Goal: Task Accomplishment & Management: Manage account settings

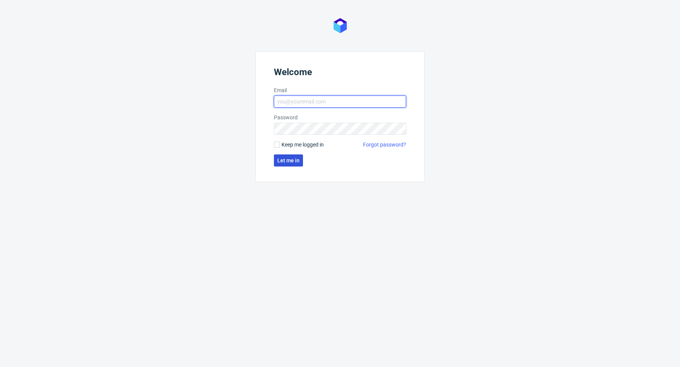
type input "[PERSON_NAME][EMAIL_ADDRESS][PERSON_NAME][DOMAIN_NAME]"
click at [291, 161] on span "Let me in" at bounding box center [288, 160] width 22 height 5
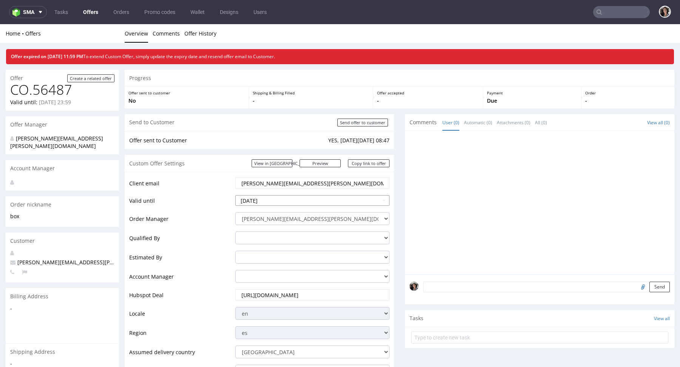
click at [294, 200] on input "2025-09-28" at bounding box center [312, 200] width 154 height 11
click at [256, 177] on td "29" at bounding box center [253, 177] width 12 height 11
type input "2025-09-29"
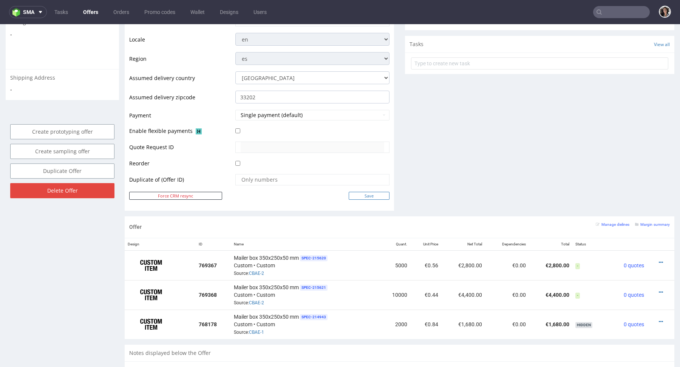
click at [367, 194] on input "Save" at bounding box center [368, 196] width 41 height 8
type input "In progress..."
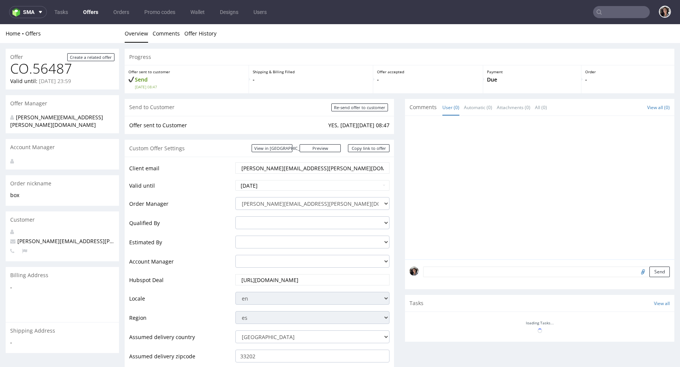
scroll to position [0, 0]
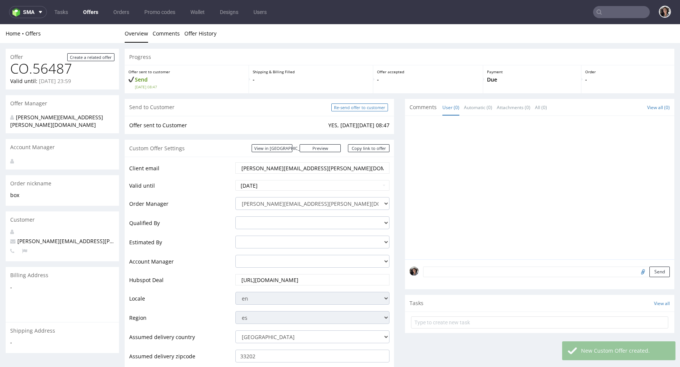
click at [368, 109] on input "Re-send offer to customer" at bounding box center [359, 107] width 57 height 8
type input "In progress..."
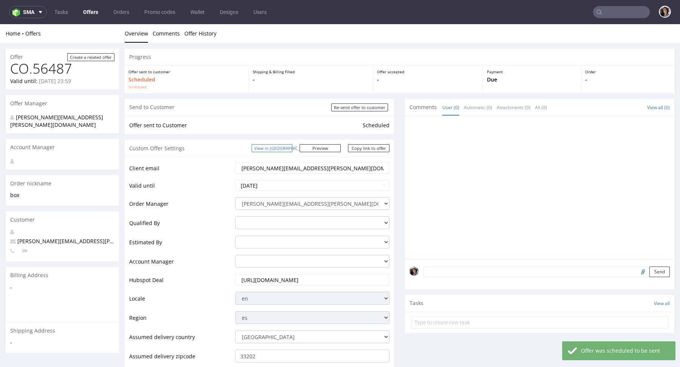
click at [292, 149] on link "View in [GEOGRAPHIC_DATA]" at bounding box center [271, 148] width 41 height 8
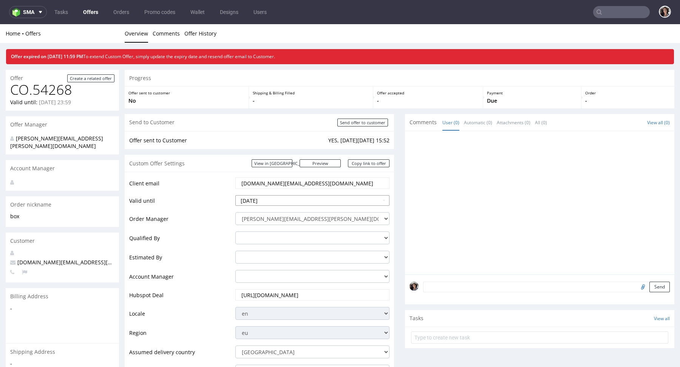
click at [284, 197] on input "2025-09-28" at bounding box center [312, 200] width 154 height 11
click at [243, 192] on td "5" at bounding box center [241, 188] width 11 height 11
type input "2025-10-05"
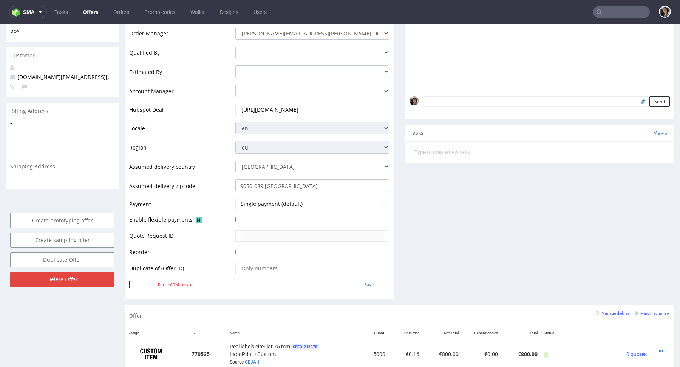
click at [369, 283] on input "Save" at bounding box center [368, 285] width 41 height 8
type input "In progress..."
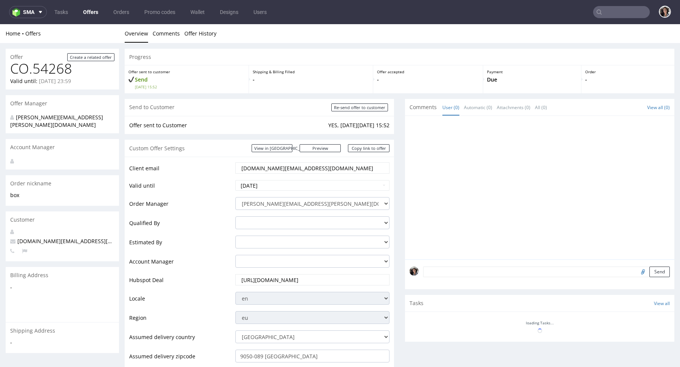
scroll to position [0, 0]
drag, startPoint x: 364, startPoint y: 105, endPoint x: 444, endPoint y: 96, distance: 79.8
click at [292, 148] on link "View in [GEOGRAPHIC_DATA]" at bounding box center [271, 148] width 41 height 8
click at [354, 108] on input "Re-send offer to customer" at bounding box center [359, 107] width 57 height 8
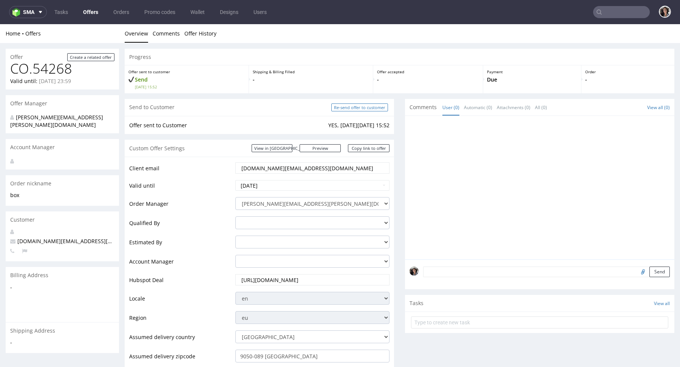
type input "In progress..."
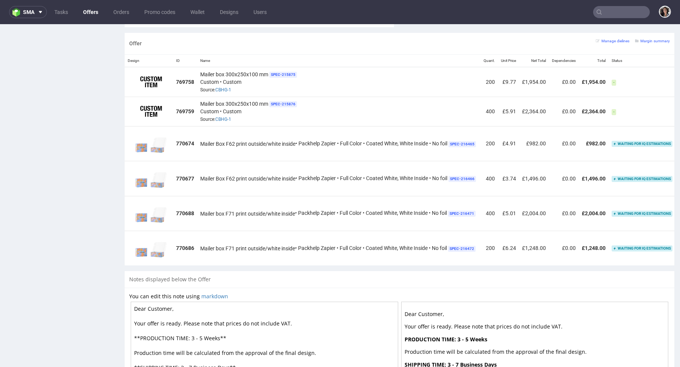
scroll to position [20, 0]
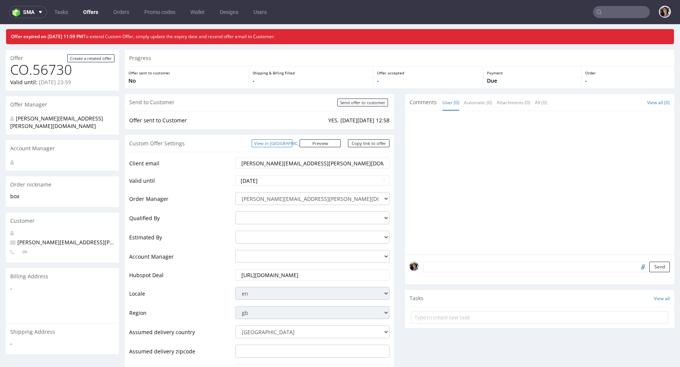
click at [292, 140] on link "View in [GEOGRAPHIC_DATA]" at bounding box center [271, 143] width 41 height 8
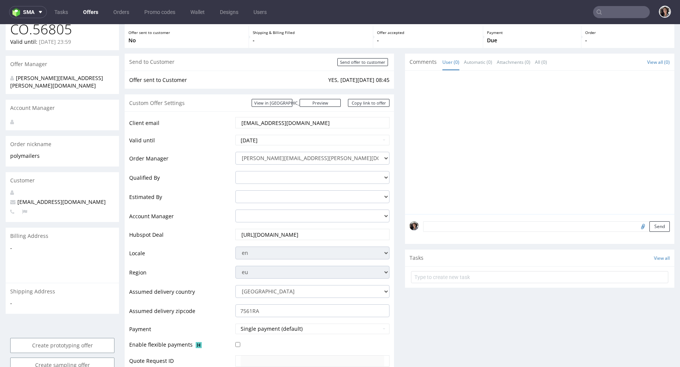
scroll to position [57, 0]
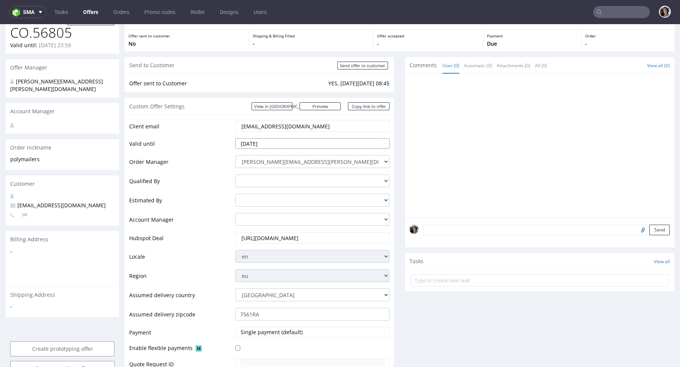
click at [296, 142] on input "[DATE]" at bounding box center [312, 143] width 154 height 11
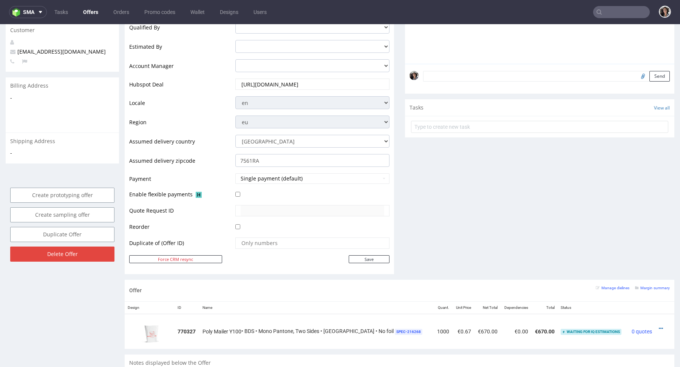
scroll to position [112, 0]
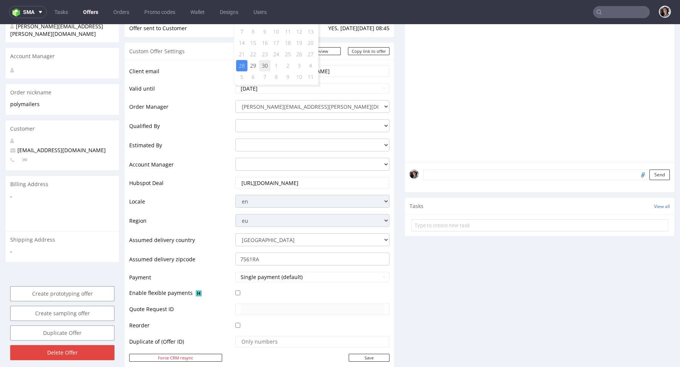
click at [267, 64] on td "30" at bounding box center [264, 65] width 11 height 11
type input "[DATE]"
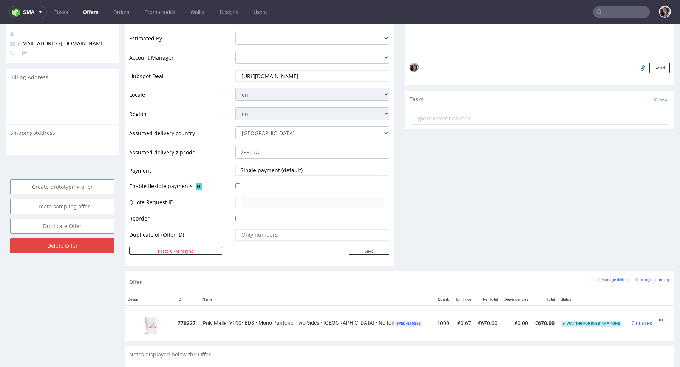
scroll to position [261, 0]
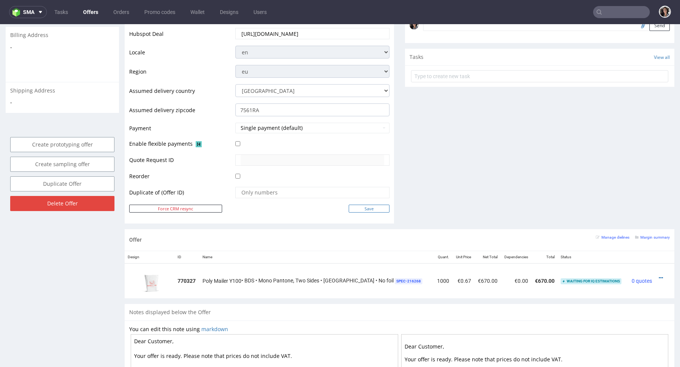
click at [361, 209] on input "Save" at bounding box center [368, 209] width 41 height 8
type input "In progress..."
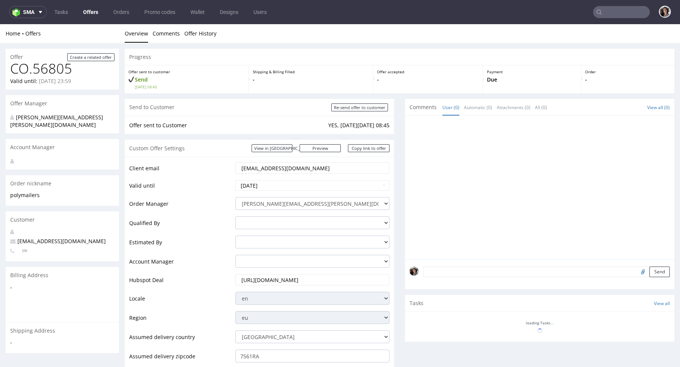
scroll to position [0, 0]
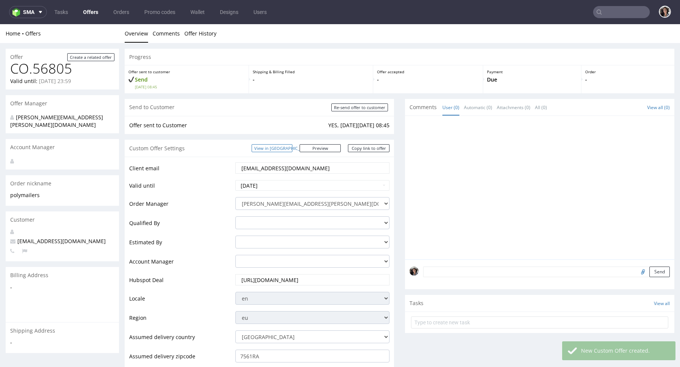
click at [292, 150] on link "View in [GEOGRAPHIC_DATA]" at bounding box center [271, 148] width 41 height 8
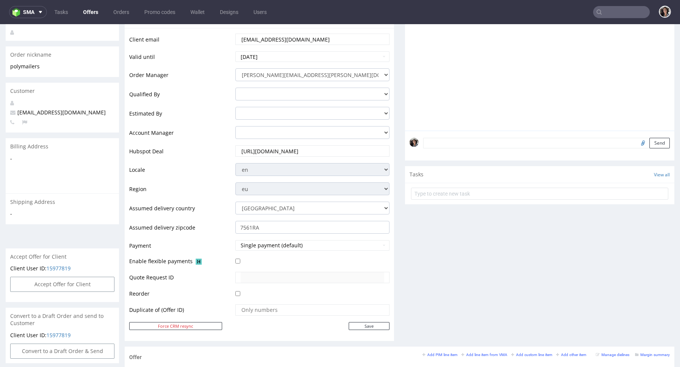
scroll to position [214, 0]
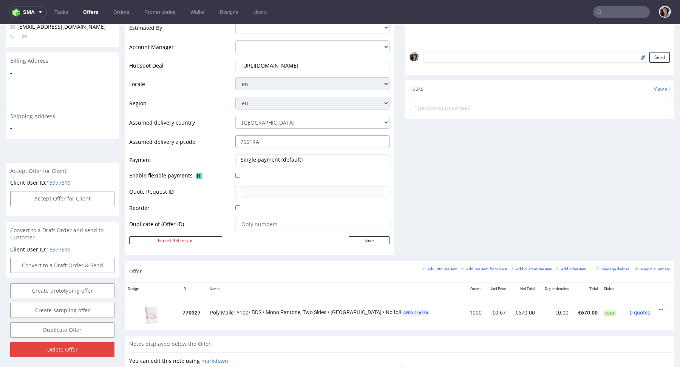
drag, startPoint x: 267, startPoint y: 143, endPoint x: 214, endPoint y: 143, distance: 52.5
click at [214, 143] on tr "Assumed delivery zipcode 7561RA" at bounding box center [259, 143] width 260 height 19
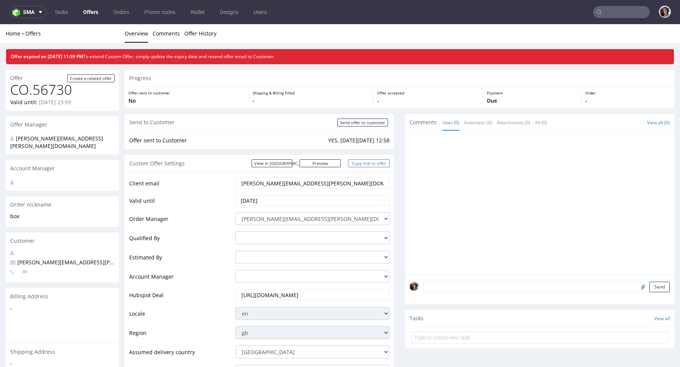
click at [361, 163] on link "Copy link to offer" at bounding box center [369, 163] width 42 height 8
click at [271, 200] on input "2025-09-28" at bounding box center [312, 200] width 154 height 11
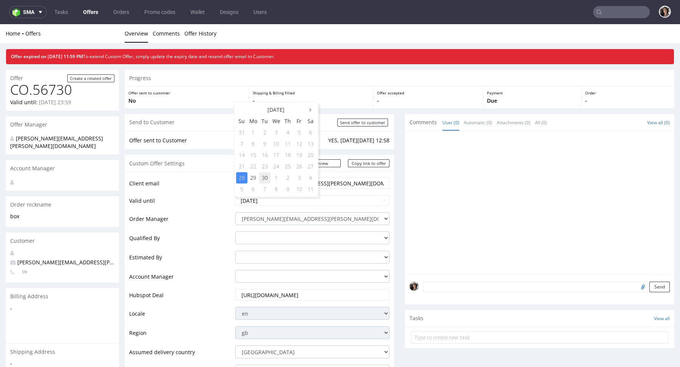
click at [261, 176] on td "30" at bounding box center [264, 177] width 11 height 11
type input "2025-09-30"
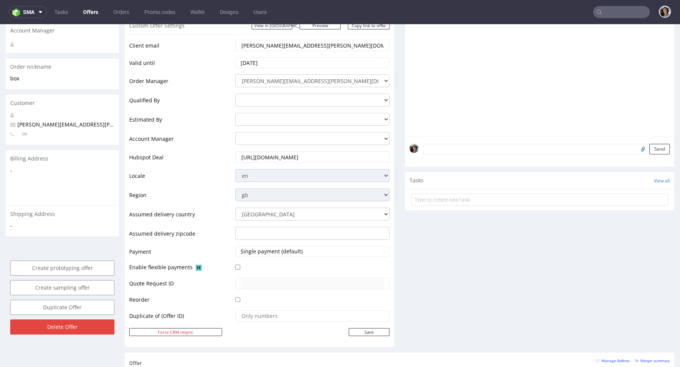
scroll to position [361, 0]
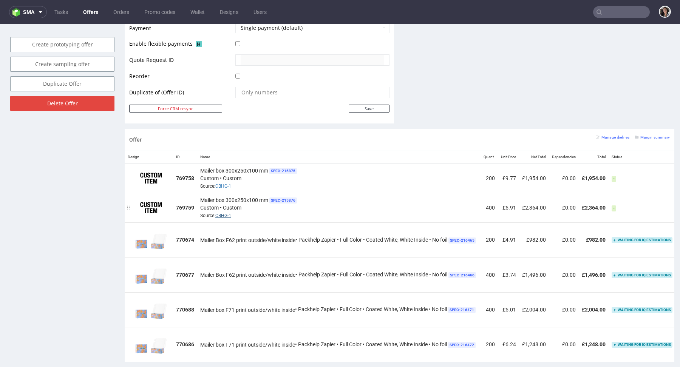
click at [230, 213] on link "CBHG-1" at bounding box center [223, 215] width 16 height 5
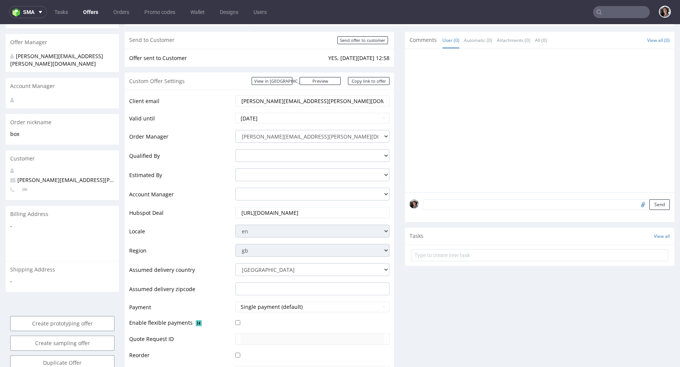
scroll to position [117, 0]
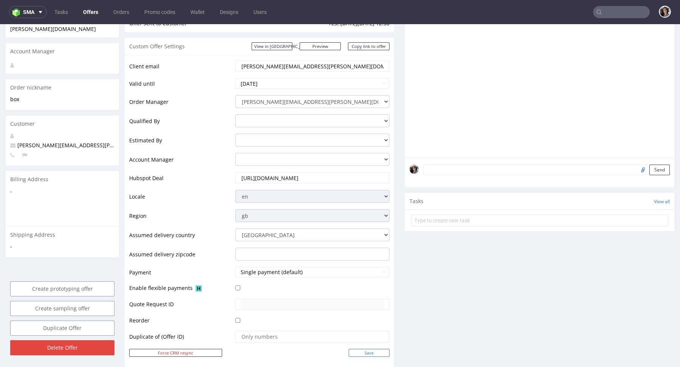
click at [363, 349] on input "Save" at bounding box center [368, 353] width 41 height 8
type input "In progress..."
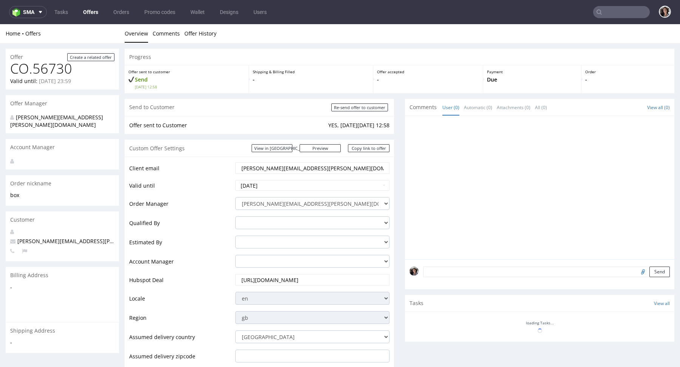
scroll to position [0, 0]
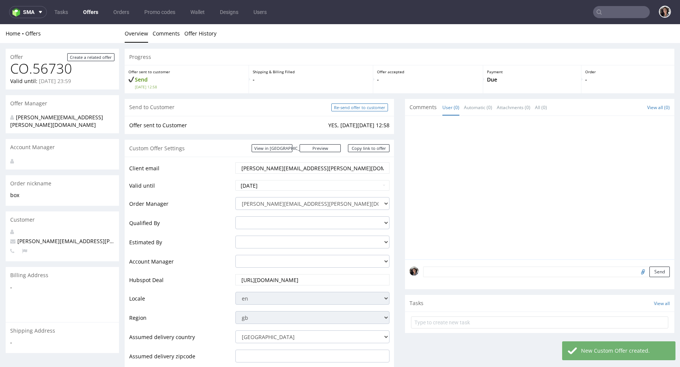
click at [370, 108] on input "Re-send offer to customer" at bounding box center [359, 107] width 57 height 8
type input "In progress..."
click at [367, 149] on link "Copy link to offer" at bounding box center [369, 148] width 42 height 8
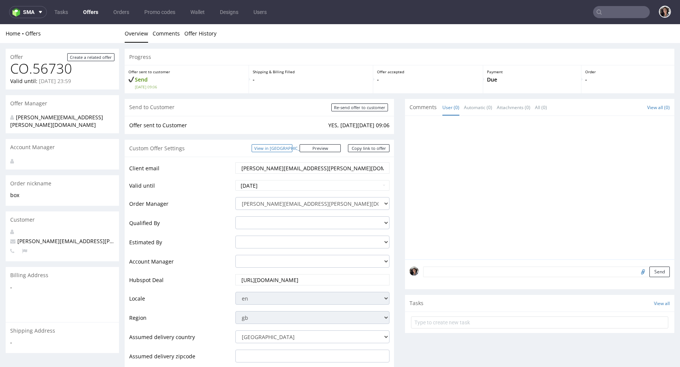
click at [292, 147] on link "View in [GEOGRAPHIC_DATA]" at bounding box center [271, 148] width 41 height 8
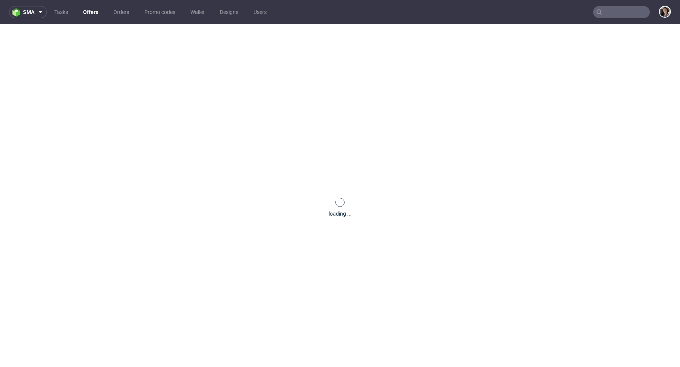
click at [618, 6] on nav "sma Tasks Offers Orders Promo codes Wallet Designs Users" at bounding box center [340, 12] width 680 height 24
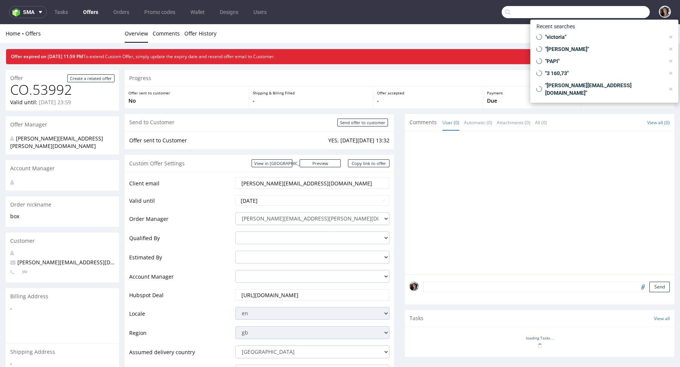
click at [618, 13] on input "text" at bounding box center [575, 12] width 148 height 12
paste input "[EMAIL_ADDRESS][DOMAIN_NAME]"
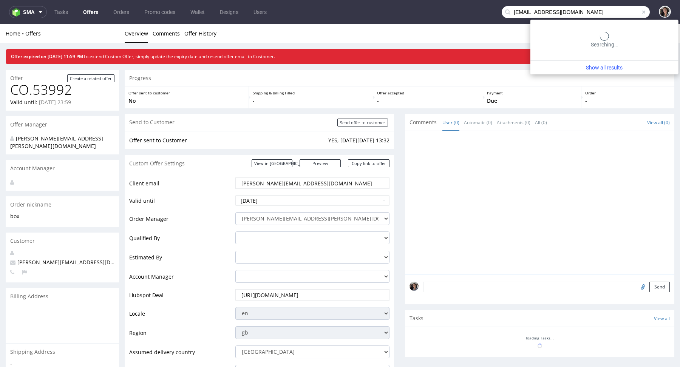
type input "[EMAIL_ADDRESS][DOMAIN_NAME]"
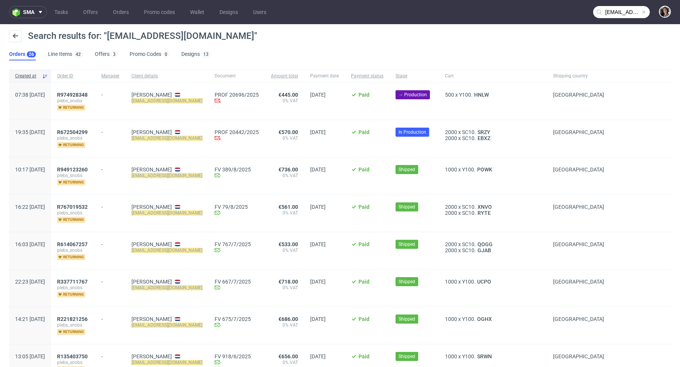
click at [87, 91] on div "R974928348 plebs_snobs returning" at bounding box center [73, 101] width 44 height 37
click at [87, 92] on span "R974928348" at bounding box center [72, 95] width 31 height 6
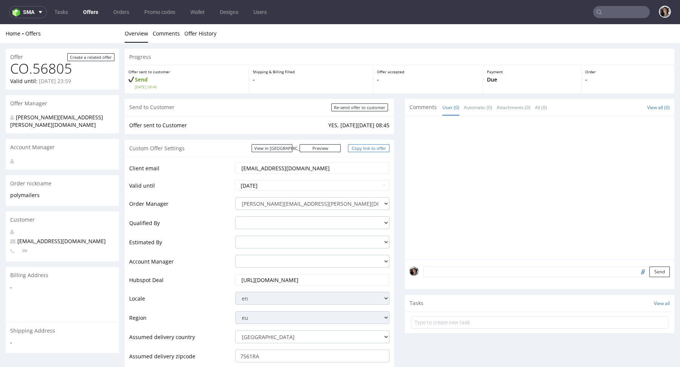
click at [364, 145] on link "Copy link to offer" at bounding box center [369, 148] width 42 height 8
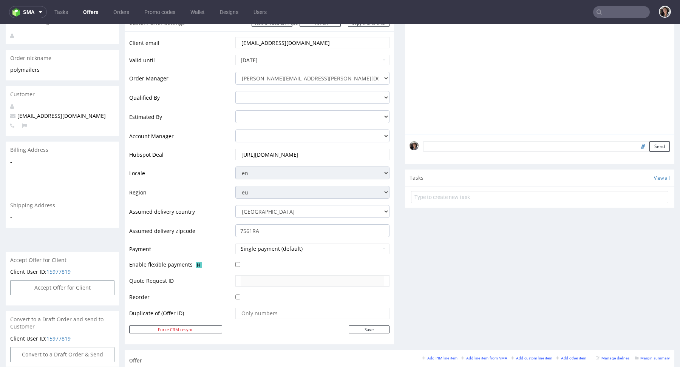
scroll to position [148, 0]
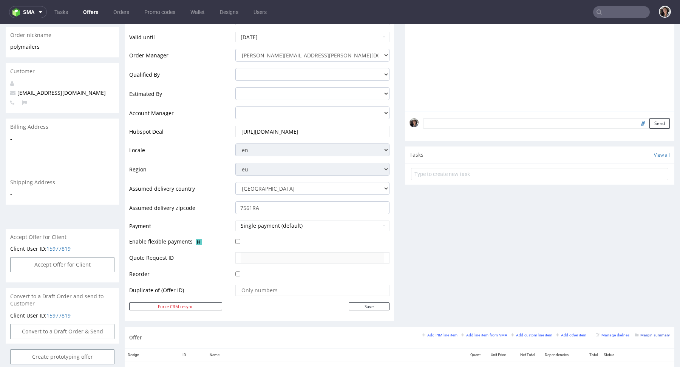
click at [656, 334] on small "Margin summary" at bounding box center [652, 335] width 35 height 4
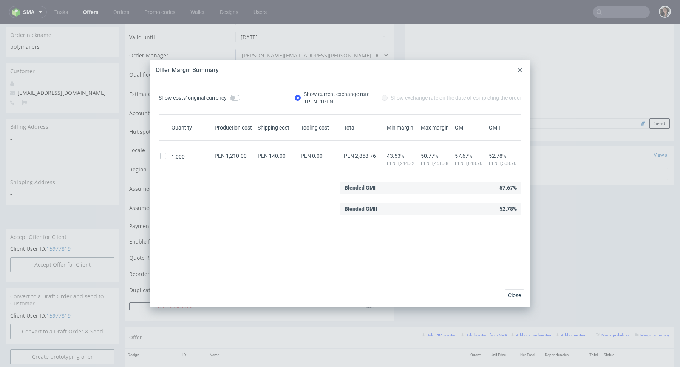
click at [518, 68] on icon at bounding box center [519, 70] width 5 height 5
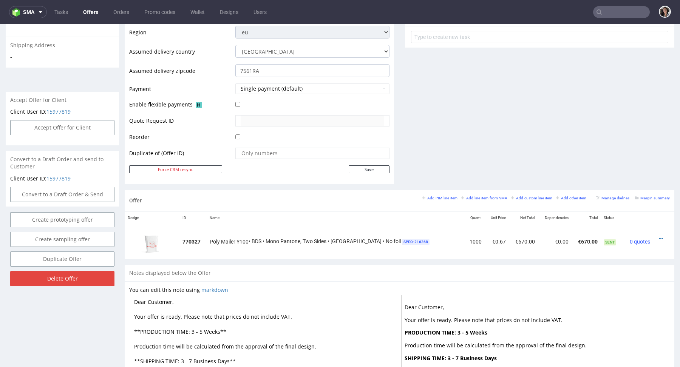
scroll to position [287, 0]
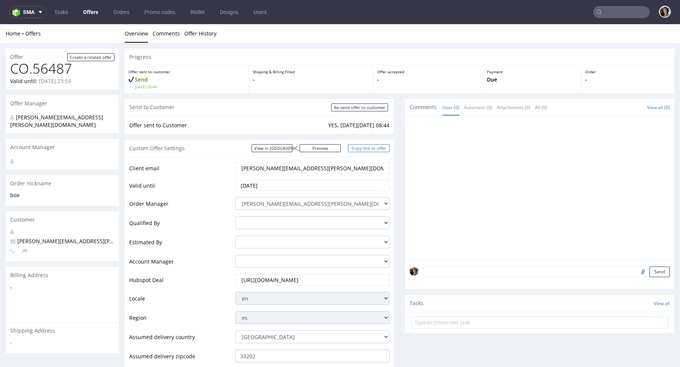
click at [368, 147] on link "Copy link to offer" at bounding box center [369, 148] width 42 height 8
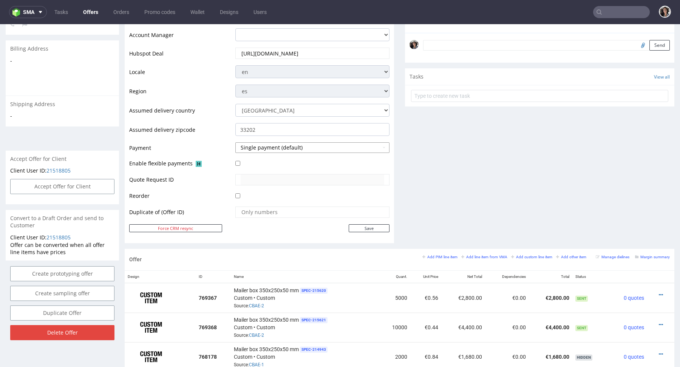
scroll to position [198, 0]
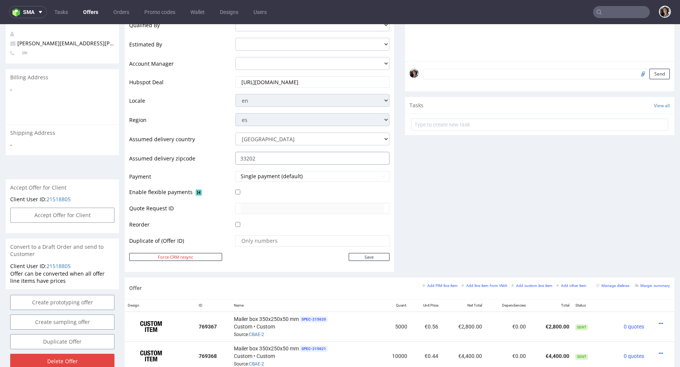
click at [268, 157] on input "33202" at bounding box center [312, 158] width 154 height 13
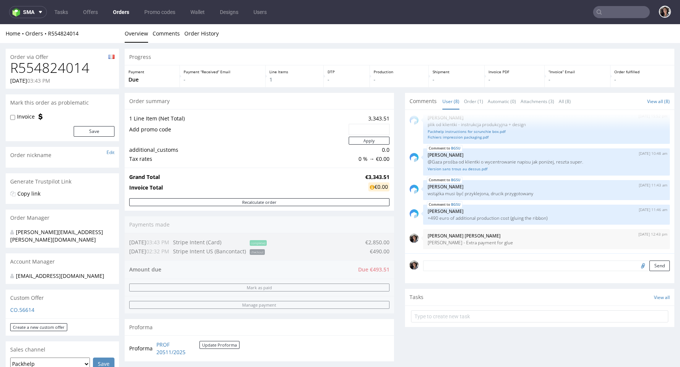
scroll to position [291, 0]
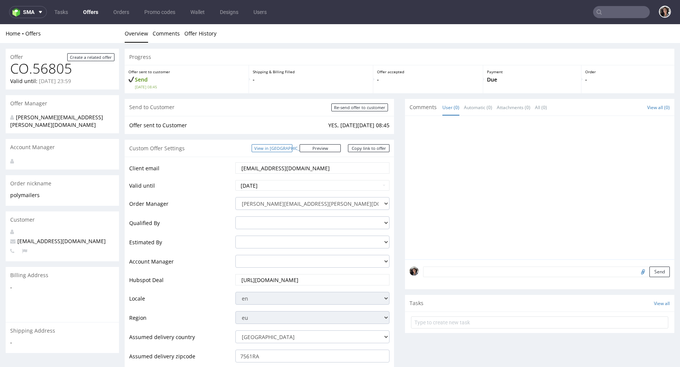
click at [289, 148] on link "View in [GEOGRAPHIC_DATA]" at bounding box center [271, 148] width 41 height 8
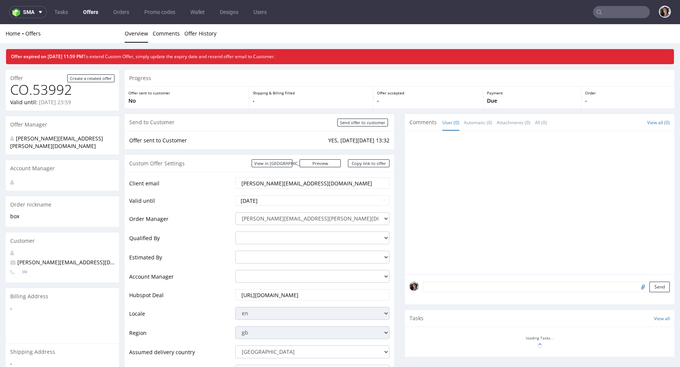
click at [618, 18] on nav "sma Tasks Offers Orders Promo codes Wallet Designs Users" at bounding box center [340, 12] width 680 height 24
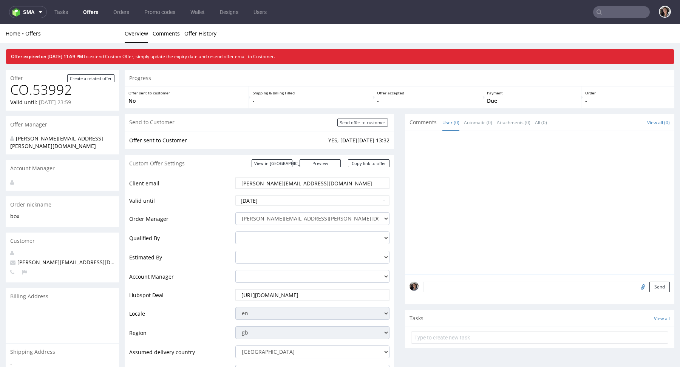
click at [608, 14] on input "text" at bounding box center [621, 12] width 57 height 12
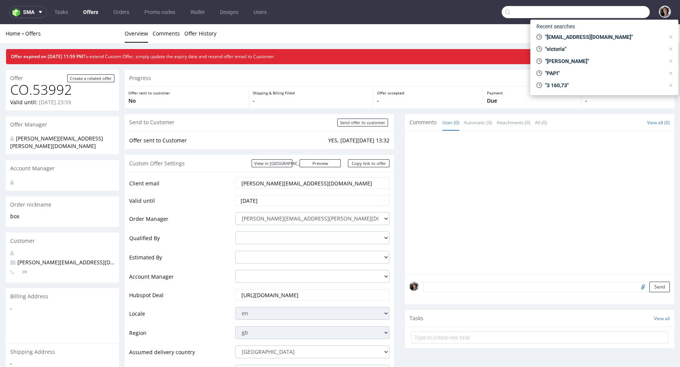
paste input "[PERSON_NAME][EMAIL_ADDRESS][DOMAIN_NAME]"
type input "[PERSON_NAME][EMAIL_ADDRESS][DOMAIN_NAME]"
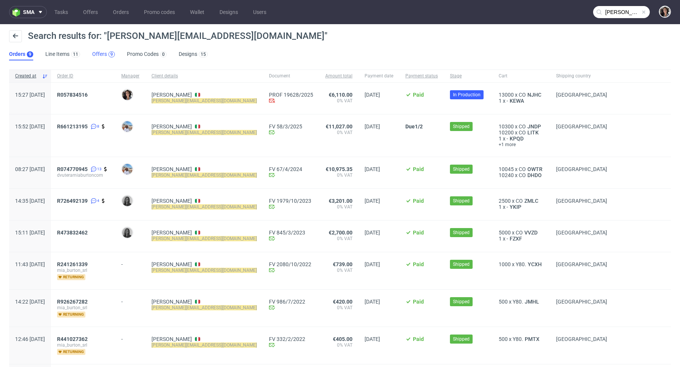
click at [109, 53] on div "9" at bounding box center [111, 54] width 6 height 6
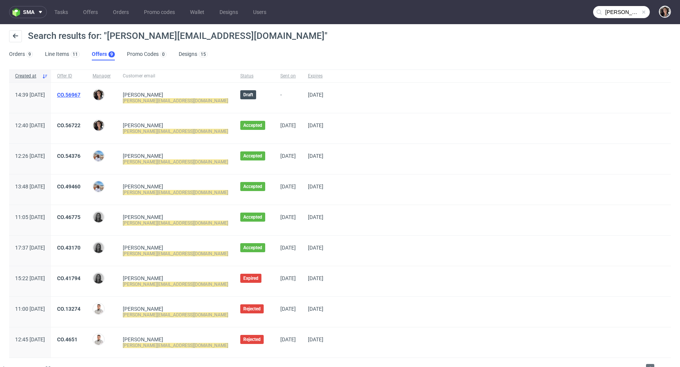
click at [80, 94] on link "CO.56967" at bounding box center [68, 95] width 23 height 6
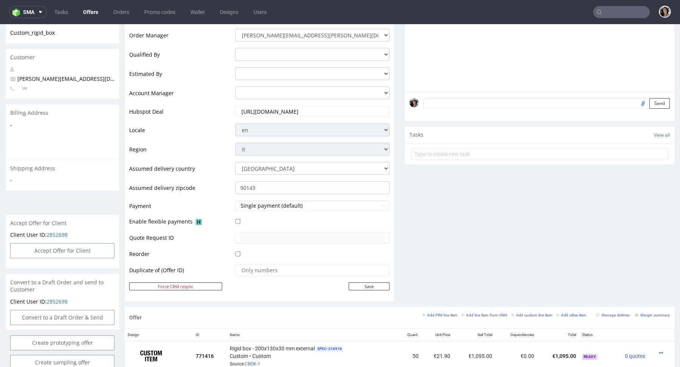
scroll to position [265, 0]
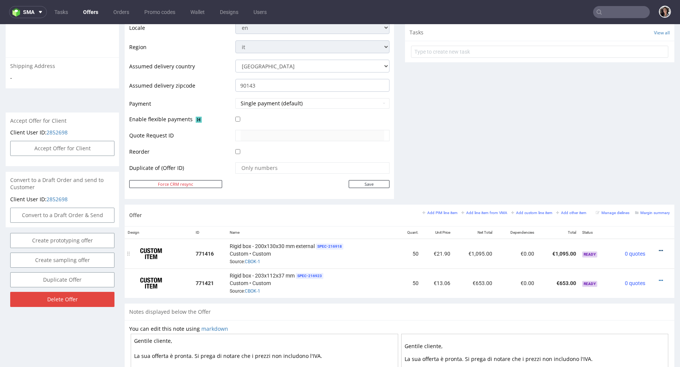
click at [658, 248] on icon at bounding box center [660, 250] width 4 height 5
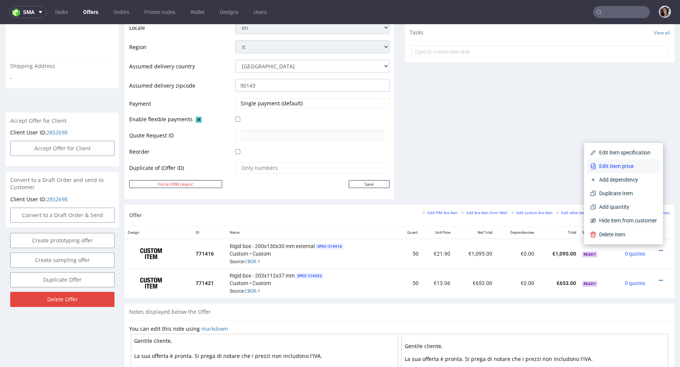
click at [616, 167] on span "Edit item price" at bounding box center [626, 166] width 61 height 8
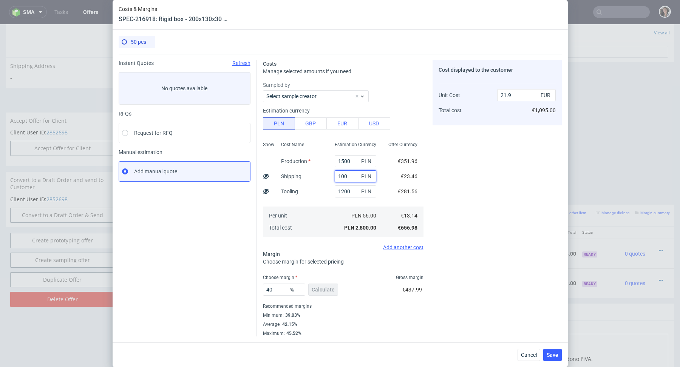
click at [343, 177] on input "100" at bounding box center [355, 176] width 42 height 12
paste input "[PERSON_NAME][EMAIL_ADDRESS][DOMAIN_NAME]"
type input "[PERSON_NAME][EMAIL_ADDRESS][DOMAIN_NAME]"
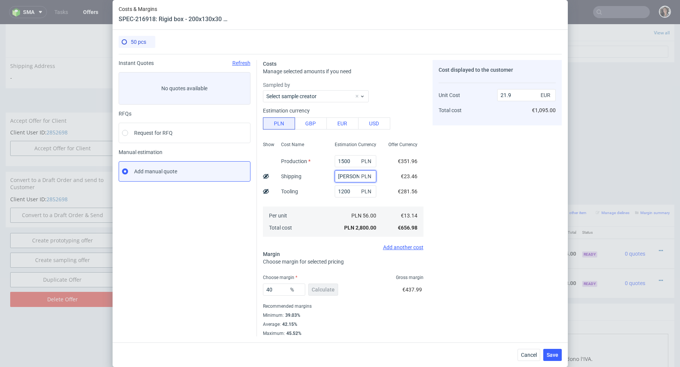
scroll to position [0, 38]
type input "21.12"
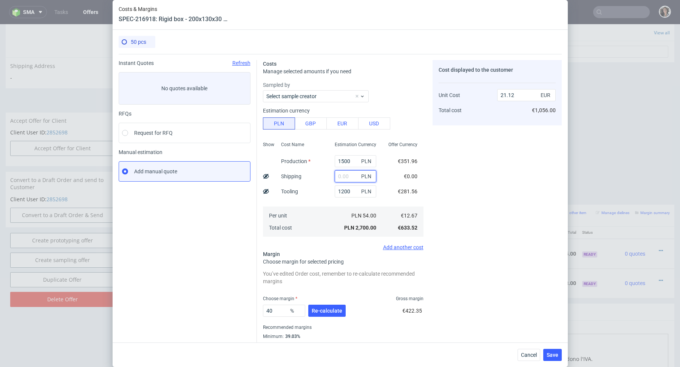
paste input "87.19"
type input "87.19"
type input "21.8"
type input "87.19"
click at [331, 316] on button "Re-calculate" at bounding box center [326, 311] width 37 height 12
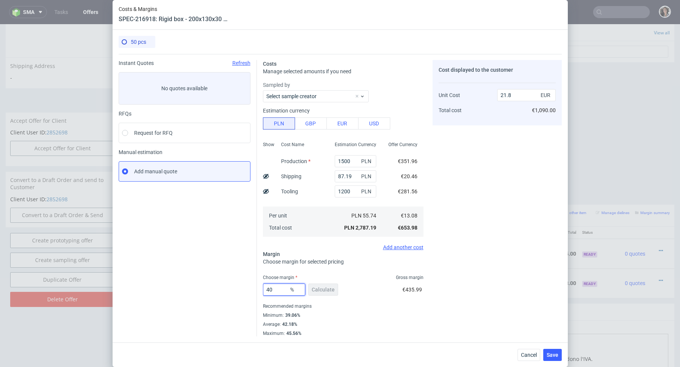
drag, startPoint x: 279, startPoint y: 288, endPoint x: 248, endPoint y: 288, distance: 31.0
click at [248, 288] on div "Instant Quotes Refresh No quotes available RFQs Request for RFQ Manual estimati…" at bounding box center [340, 195] width 443 height 282
drag, startPoint x: 409, startPoint y: 310, endPoint x: 384, endPoint y: 326, distance: 30.1
click at [408, 310] on div "Recommended margins" at bounding box center [343, 306] width 160 height 9
click at [546, 349] on button "Save" at bounding box center [552, 355] width 18 height 12
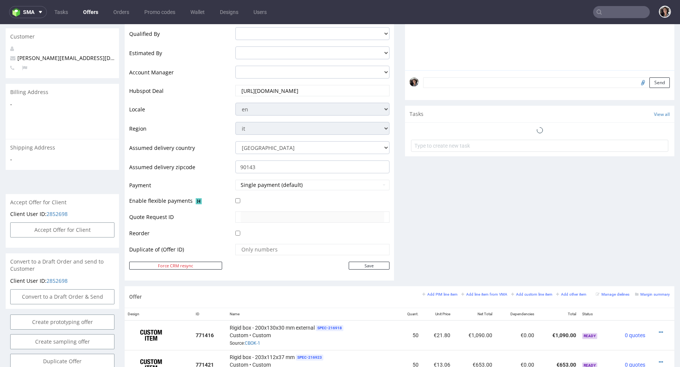
scroll to position [391, 0]
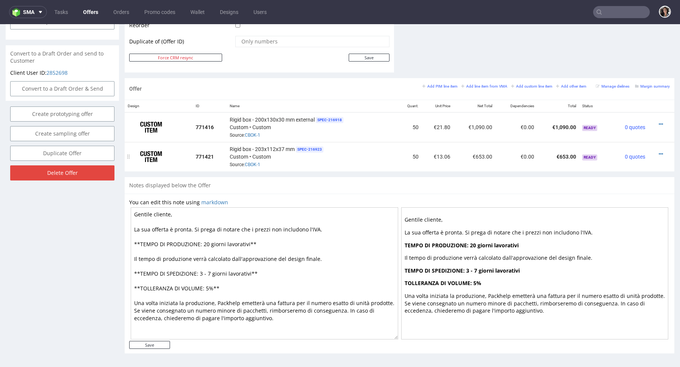
click at [655, 153] on div at bounding box center [658, 154] width 15 height 8
click at [651, 150] on div at bounding box center [658, 154] width 15 height 8
click at [658, 153] on icon at bounding box center [660, 153] width 4 height 5
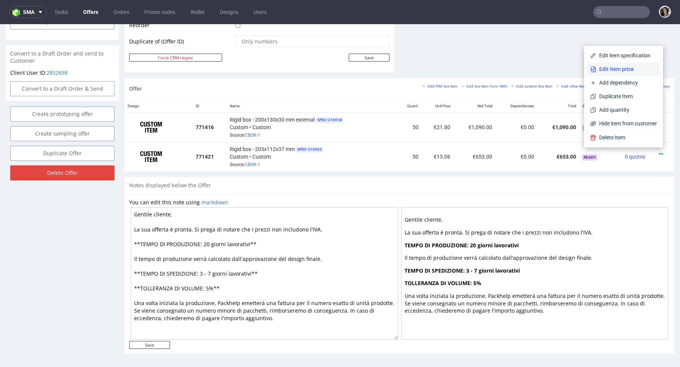
click at [612, 73] on span "Edit item price" at bounding box center [626, 69] width 61 height 8
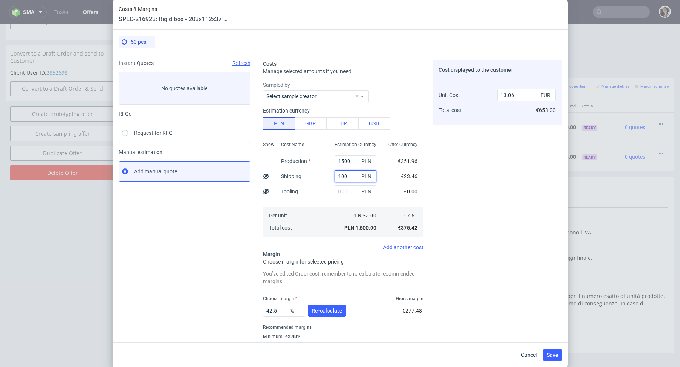
click at [348, 174] on input "100" at bounding box center [355, 176] width 42 height 12
paste input "87.19"
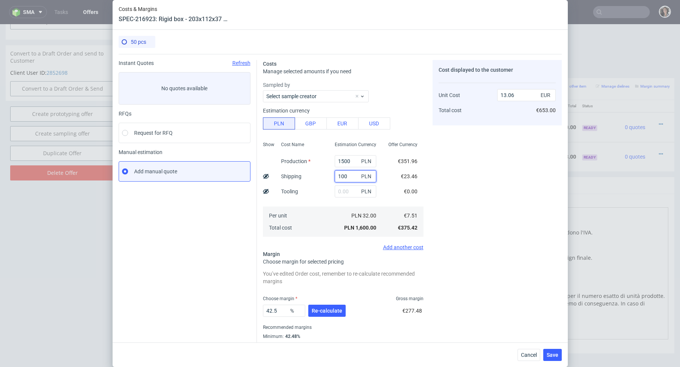
type input "87.19"
type input "12.95"
type input "87.19"
click at [336, 306] on button "Re-calculate" at bounding box center [326, 311] width 37 height 12
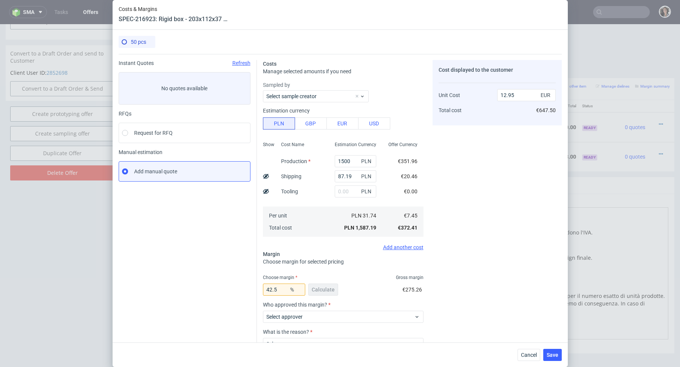
scroll to position [54, 0]
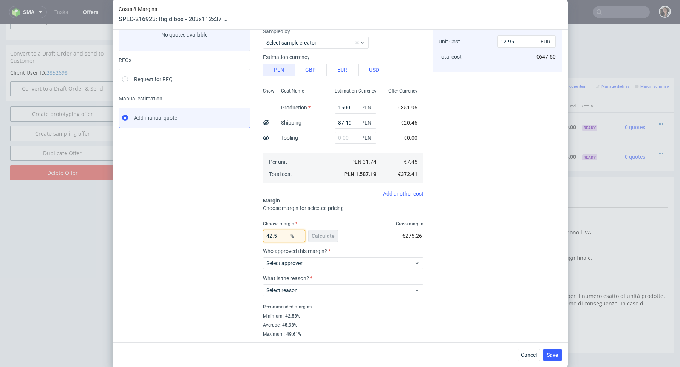
click at [279, 234] on input "42.5" at bounding box center [284, 236] width 42 height 12
type input "42.55"
type input "12.97"
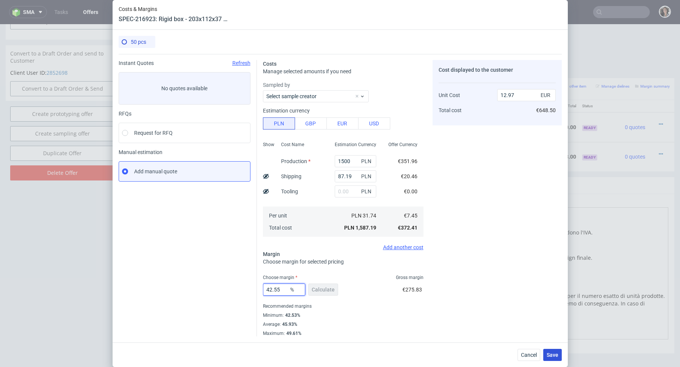
type input "42.55"
click at [553, 356] on span "Save" at bounding box center [552, 354] width 12 height 5
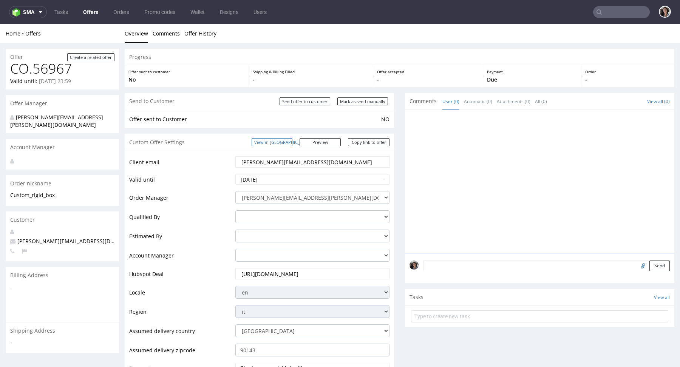
click at [292, 140] on link "View in [GEOGRAPHIC_DATA]" at bounding box center [271, 142] width 41 height 8
click at [373, 145] on link "Copy link to offer" at bounding box center [369, 142] width 42 height 8
click at [361, 104] on input "Mark as send manually" at bounding box center [362, 101] width 51 height 8
type input "In progress..."
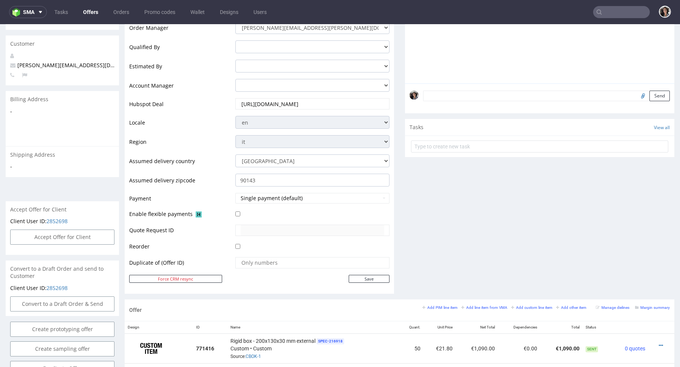
scroll to position [291, 0]
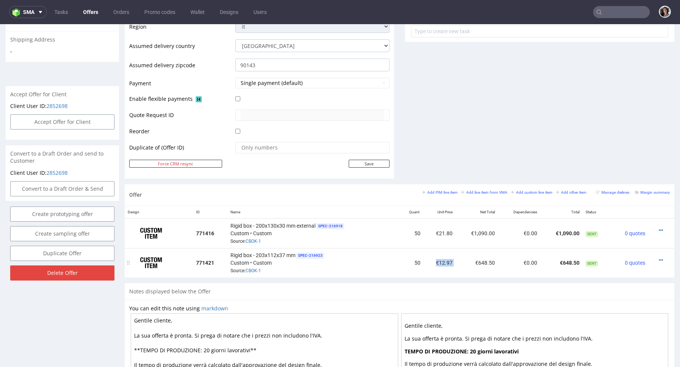
drag, startPoint x: 451, startPoint y: 262, endPoint x: 431, endPoint y: 262, distance: 20.0
click at [431, 262] on tr "771421 Rigid box - 203x112x37 mm SPEC- 216923 Custom • Custom Source: CBOK-1 50…" at bounding box center [399, 262] width 549 height 29
copy td "€12.97"
drag, startPoint x: 294, startPoint y: 254, endPoint x: 223, endPoint y: 254, distance: 71.0
click at [223, 254] on tr "771421 Rigid box - 203x112x37 mm SPEC- 216923 Custom • Custom Source: CBOK-1 50…" at bounding box center [399, 262] width 549 height 29
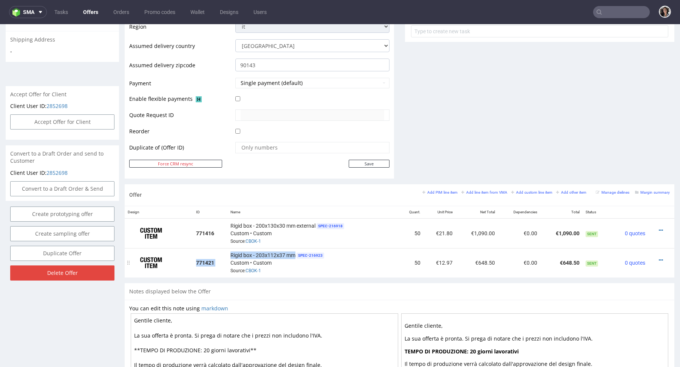
click at [241, 251] on span "Rigid box - 203x112x37 mm" at bounding box center [262, 255] width 65 height 8
drag, startPoint x: 294, startPoint y: 252, endPoint x: 230, endPoint y: 251, distance: 64.9
click at [230, 251] on div "Rigid box - 203x112x37 mm SPEC- 216923 Custom • Custom Source: CBOK-1" at bounding box center [312, 262] width 165 height 23
copy span "Rigid box - 203x112x37 mm"
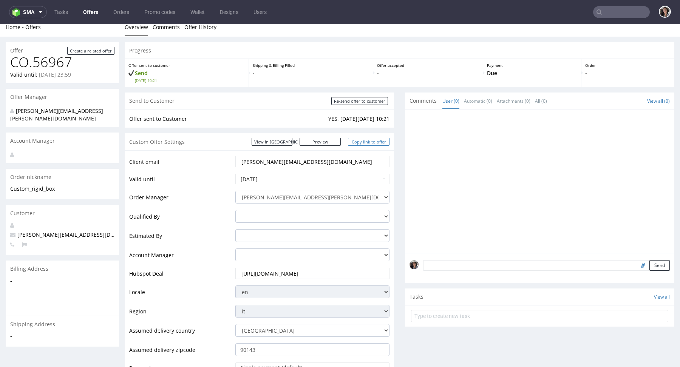
click at [373, 142] on link "Copy link to offer" at bounding box center [369, 142] width 42 height 8
copy span "Rigid box - 203x112x37 mm"
click at [294, 165] on input "[PERSON_NAME][EMAIL_ADDRESS][DOMAIN_NAME]" at bounding box center [311, 161] width 143 height 11
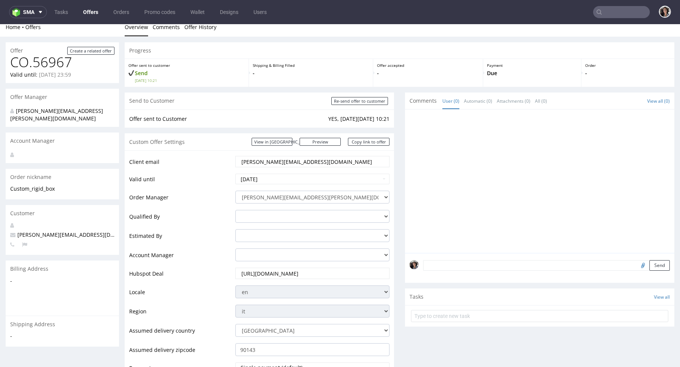
click at [631, 9] on input "text" at bounding box center [621, 12] width 57 height 12
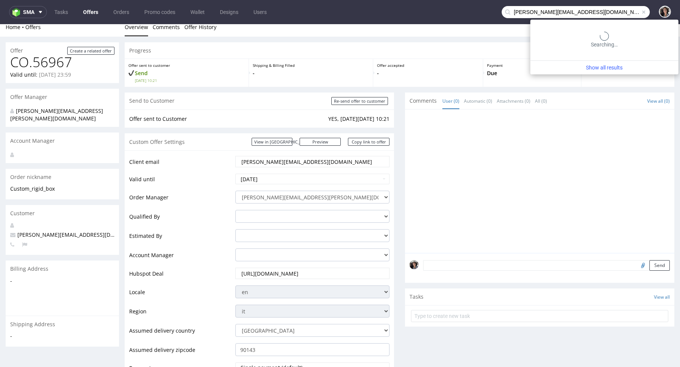
type input "[PERSON_NAME][EMAIL_ADDRESS][DOMAIN_NAME]"
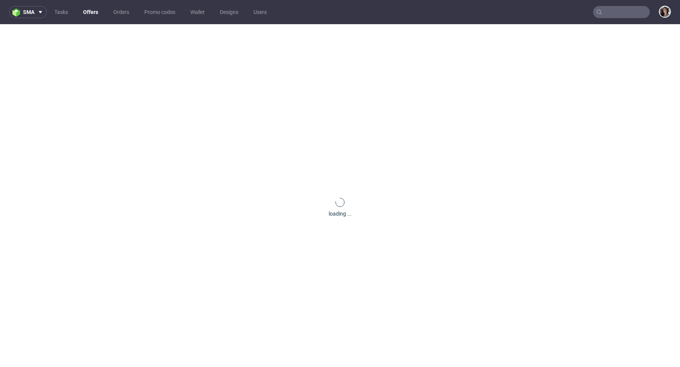
click at [616, 14] on input "text" at bounding box center [621, 12] width 57 height 12
paste input "@[DOMAIN_NAME]"
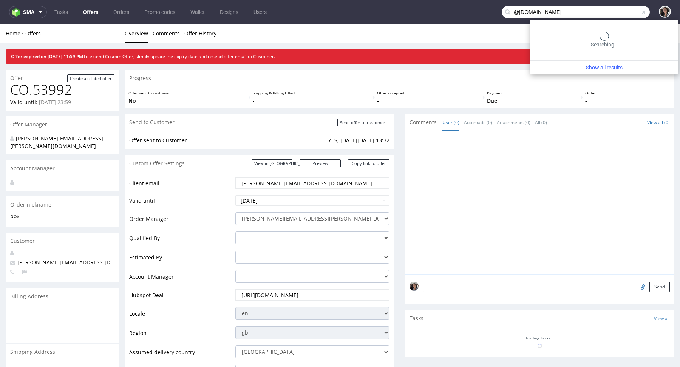
type input "@[DOMAIN_NAME]"
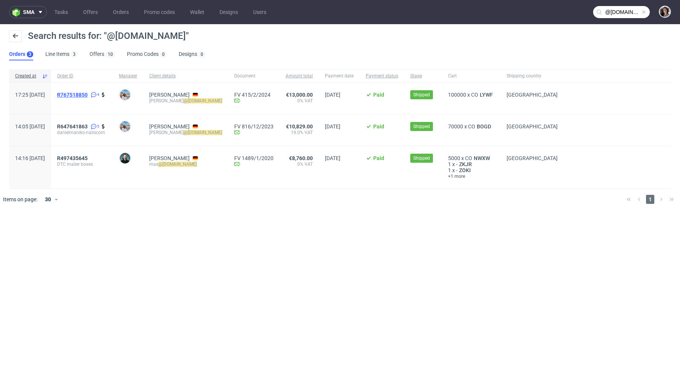
click at [88, 92] on span "R767518850" at bounding box center [72, 95] width 31 height 6
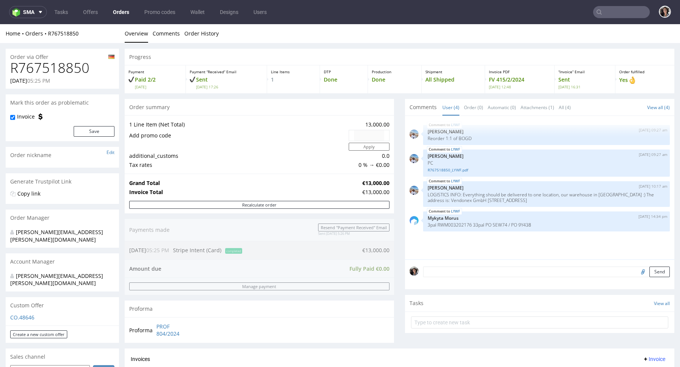
type input "@[DOMAIN_NAME]"
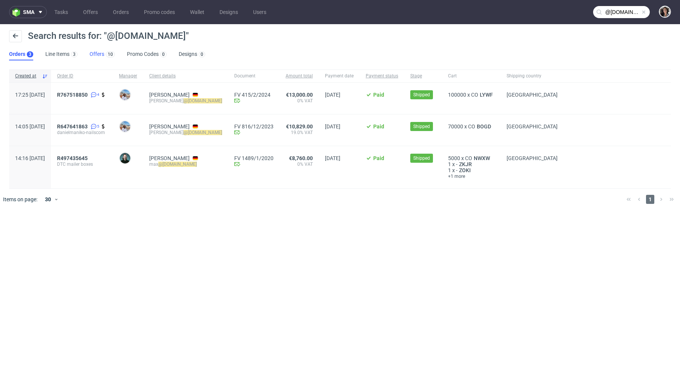
click at [101, 52] on link "Offers 10" at bounding box center [101, 54] width 25 height 12
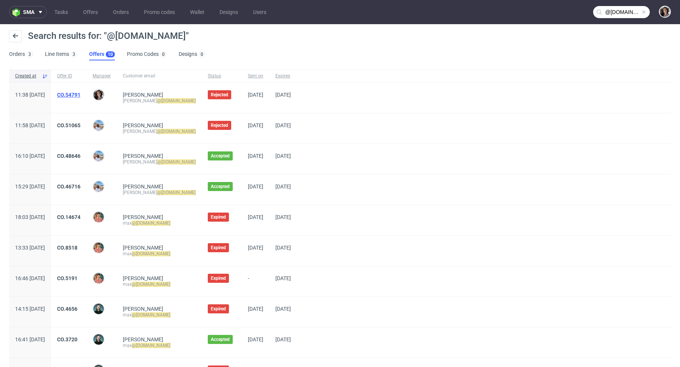
click at [80, 94] on link "CO.54791" at bounding box center [68, 95] width 23 height 6
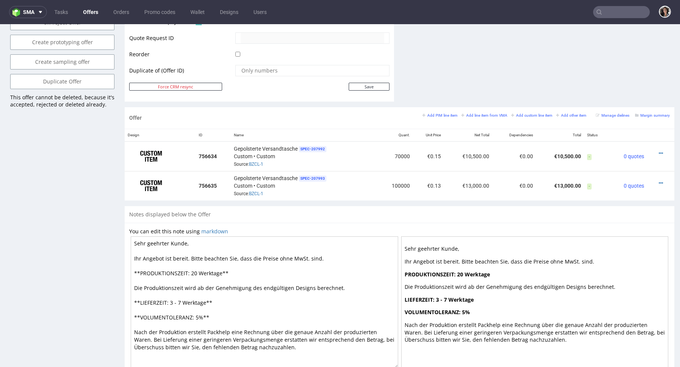
scroll to position [412, 0]
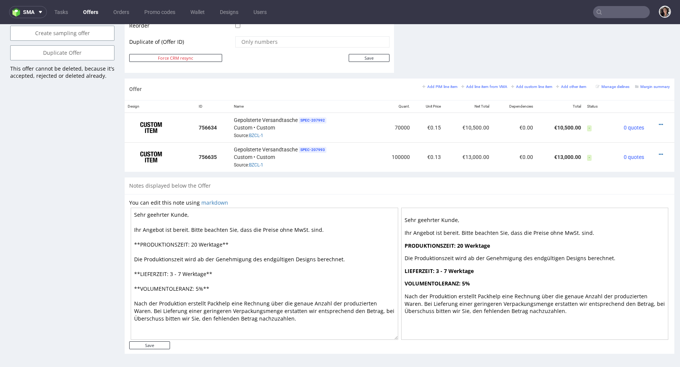
type input "@[DOMAIN_NAME]"
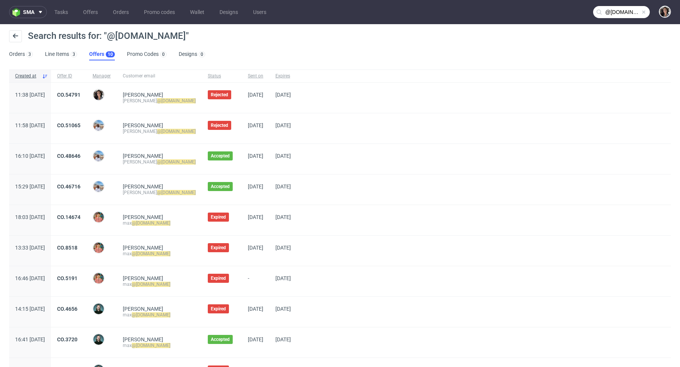
click at [80, 128] on span "CO.51065" at bounding box center [68, 128] width 23 height 12
click at [80, 125] on link "CO.51065" at bounding box center [68, 125] width 23 height 6
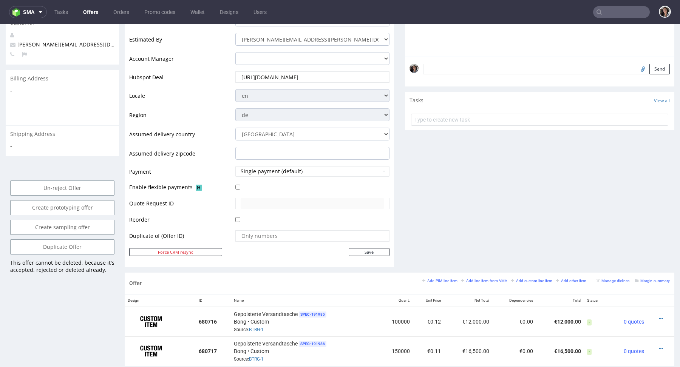
scroll to position [412, 0]
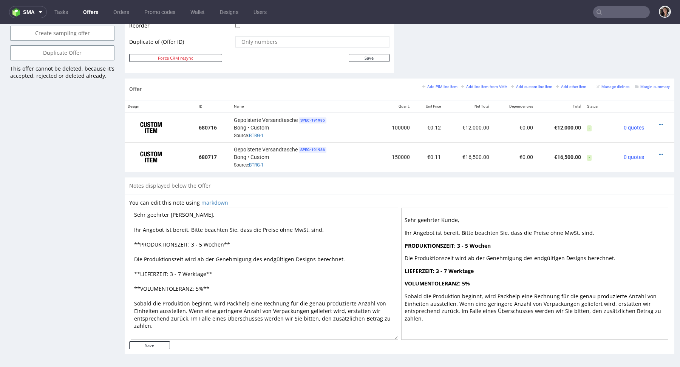
type input "@[DOMAIN_NAME]"
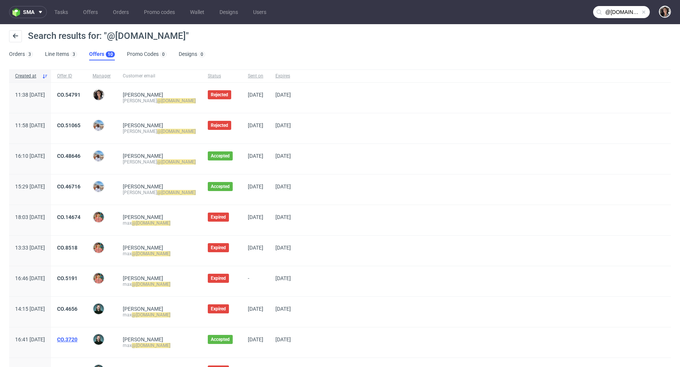
scroll to position [44, 0]
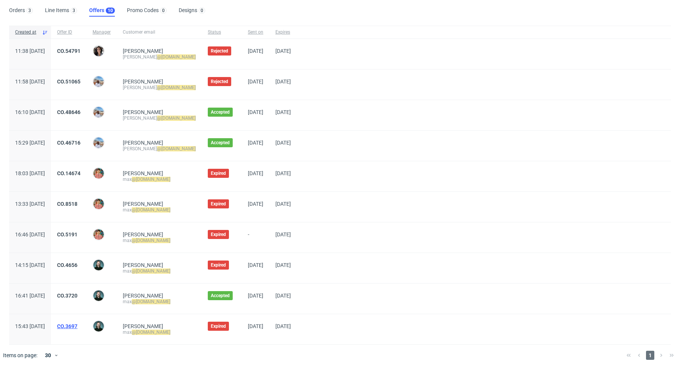
click at [77, 325] on link "CO.3697" at bounding box center [67, 326] width 20 height 6
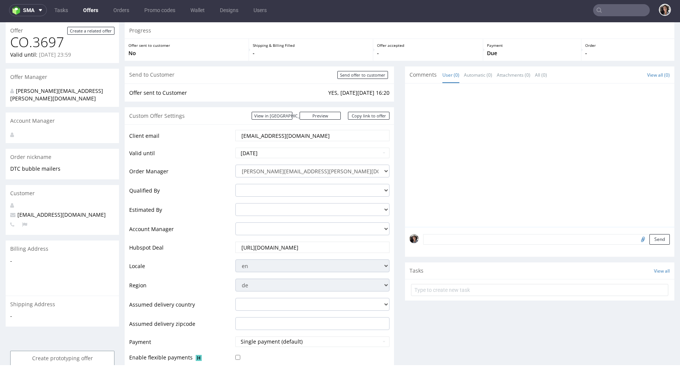
scroll to position [355, 0]
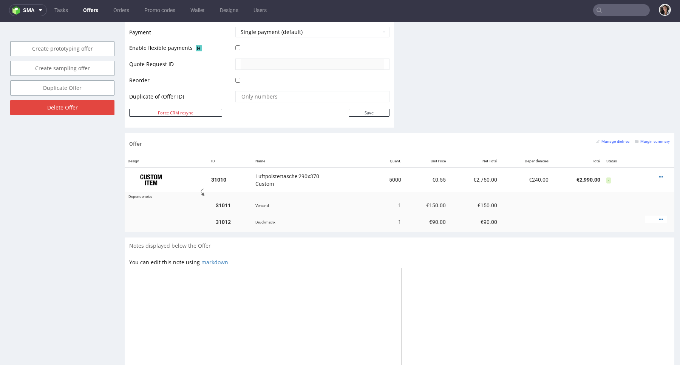
type input "@[DOMAIN_NAME]"
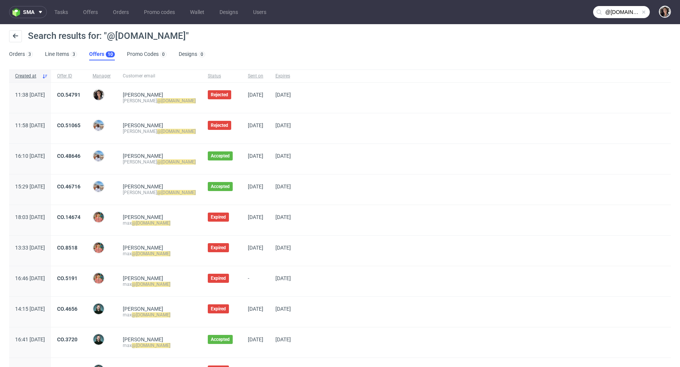
scroll to position [44, 0]
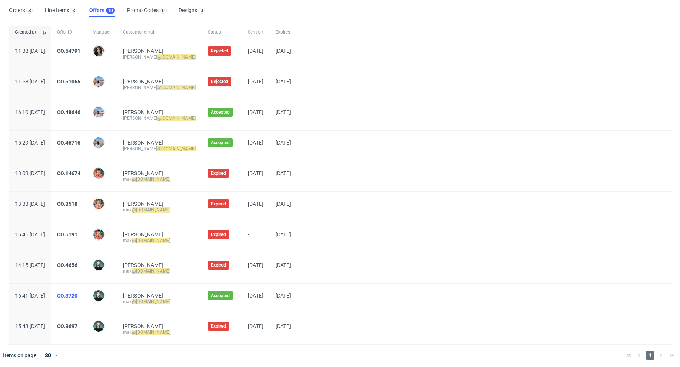
click at [77, 294] on link "CO.3720" at bounding box center [67, 296] width 20 height 6
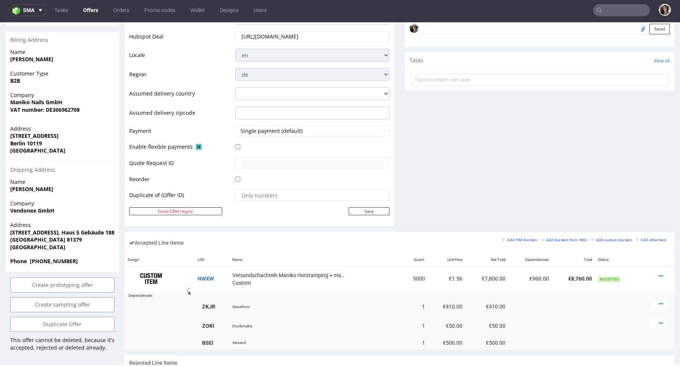
scroll to position [240, 0]
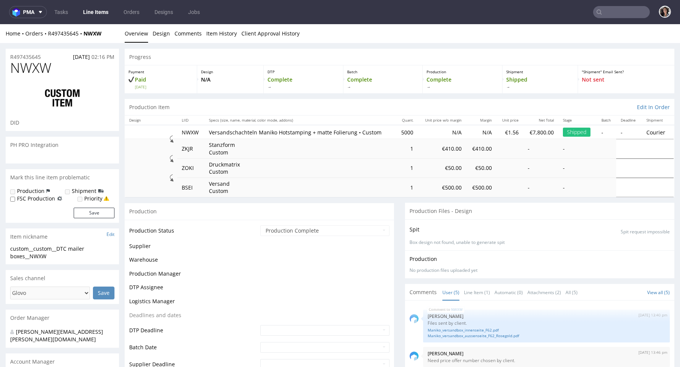
scroll to position [2, 0]
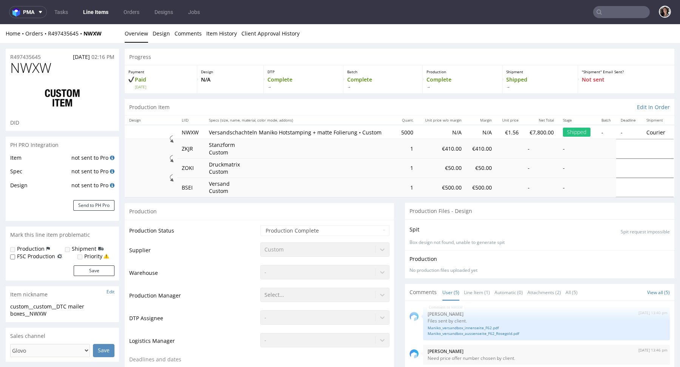
select select "done"
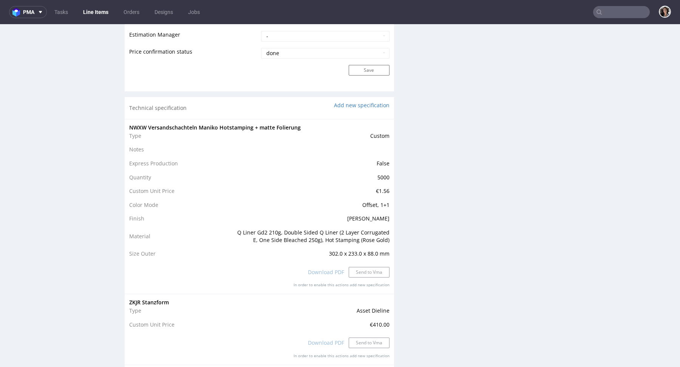
scroll to position [727, 0]
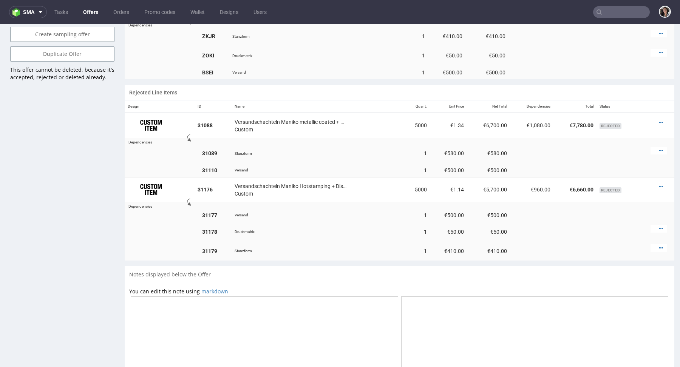
scroll to position [534, 0]
type input "@[DOMAIN_NAME]"
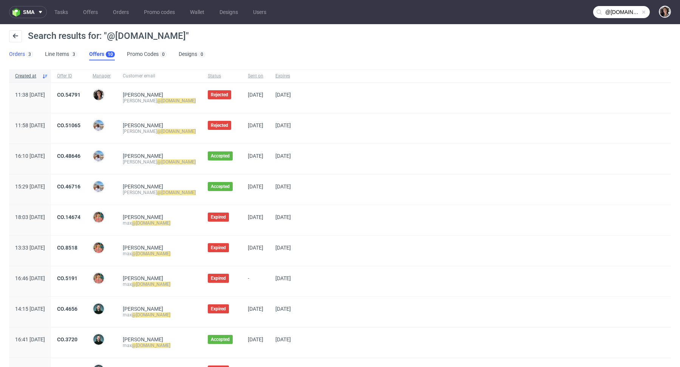
click at [15, 51] on link "Orders 3" at bounding box center [21, 54] width 24 height 12
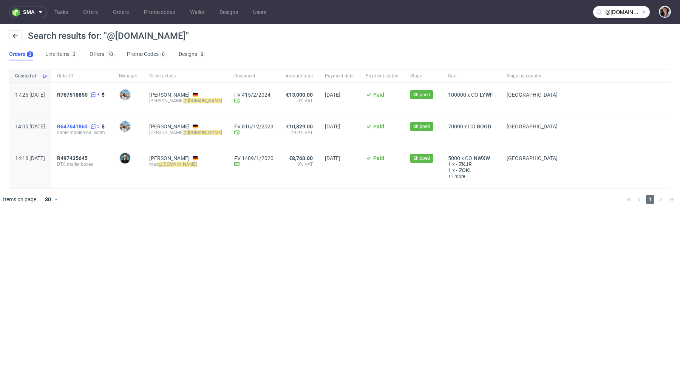
click at [88, 126] on span "R647641863" at bounding box center [72, 126] width 31 height 6
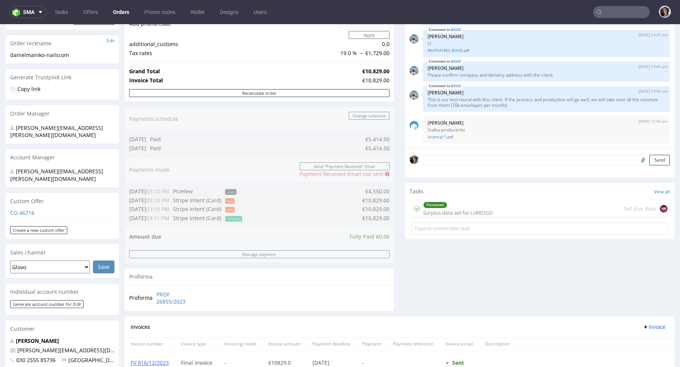
scroll to position [383, 0]
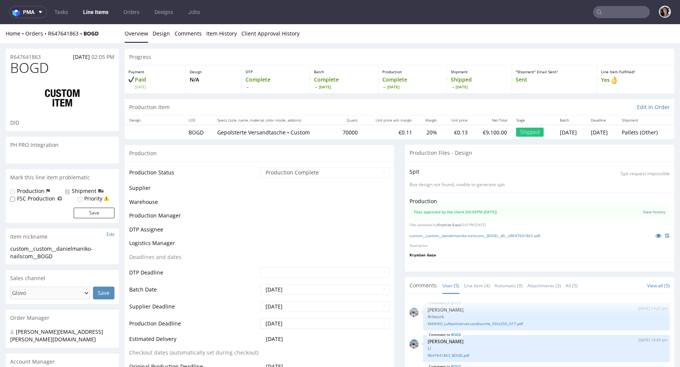
scroll to position [15, 0]
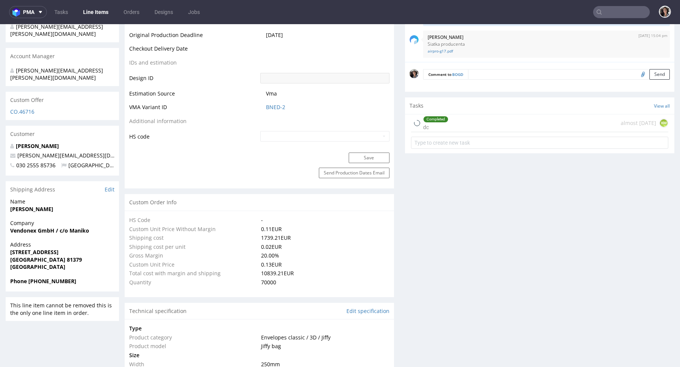
select select "in_progress"
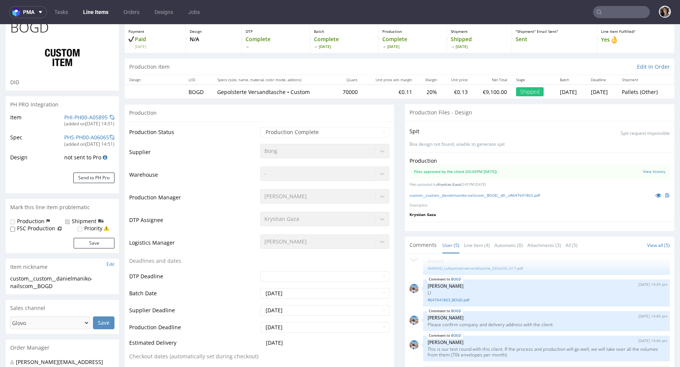
scroll to position [0, 0]
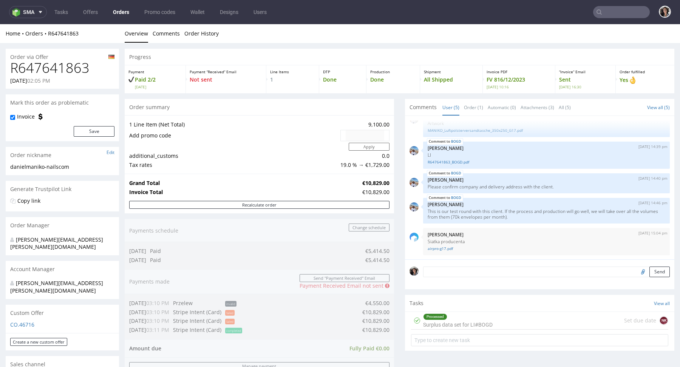
type input "@[DOMAIN_NAME]"
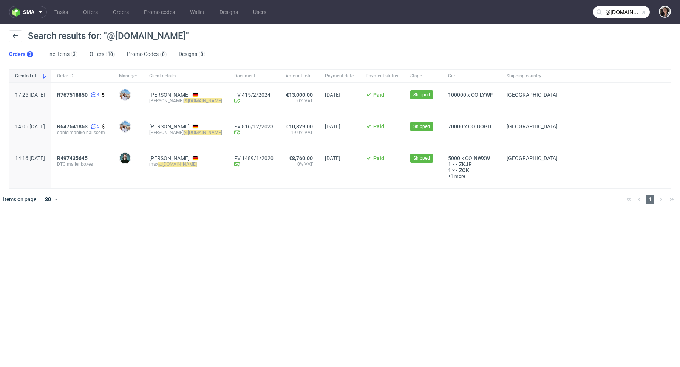
drag, startPoint x: 69, startPoint y: 96, endPoint x: 48, endPoint y: 96, distance: 20.8
click at [48, 96] on div "17:25 [DATE]" at bounding box center [30, 98] width 42 height 31
click at [75, 101] on div "R767518850 4" at bounding box center [82, 98] width 62 height 31
copy span "[DATE]"
drag, startPoint x: 71, startPoint y: 92, endPoint x: 42, endPoint y: 94, distance: 29.5
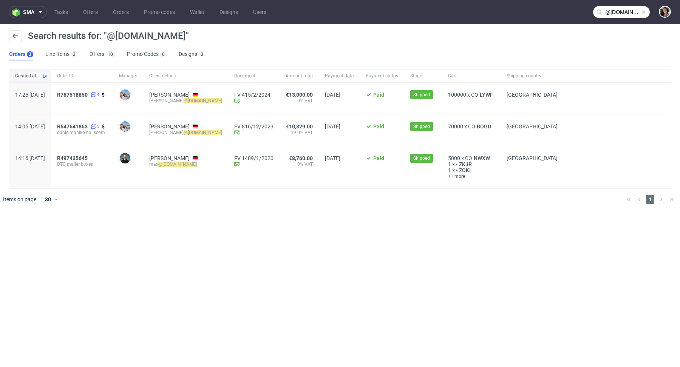
click at [42, 94] on div "17:25 [DATE]" at bounding box center [30, 98] width 42 height 31
click at [83, 11] on link "Offers" at bounding box center [91, 12] width 24 height 12
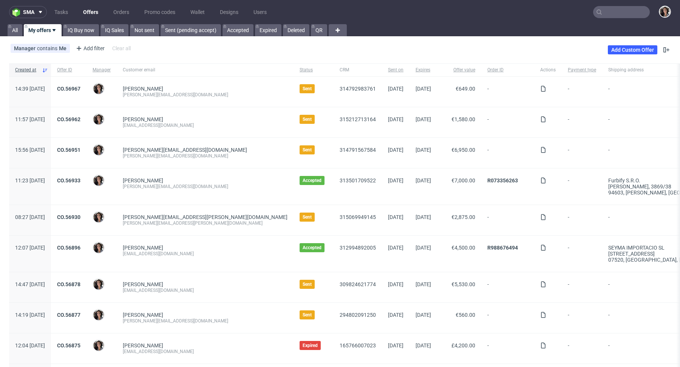
click at [610, 13] on input "text" at bounding box center [621, 12] width 57 height 12
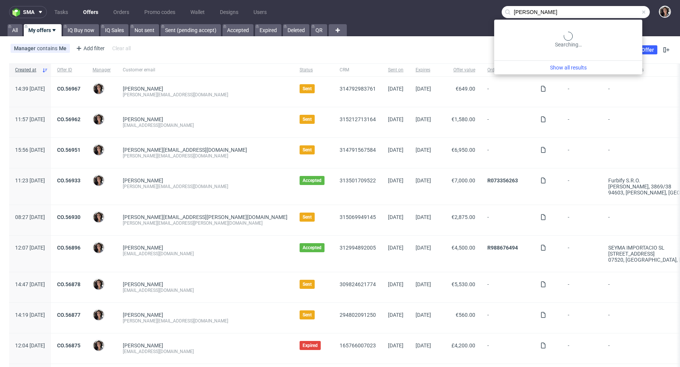
type input "[PERSON_NAME]"
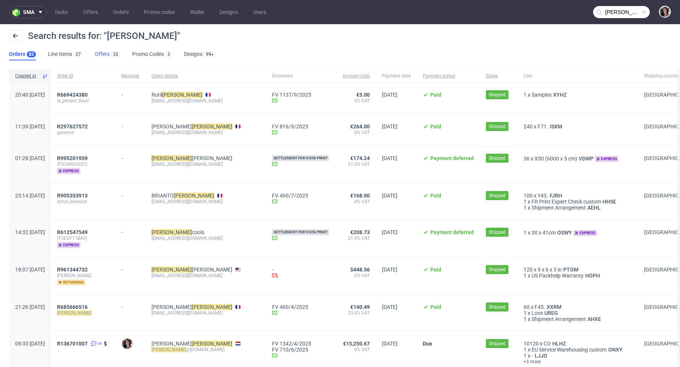
click at [99, 57] on link "Offers 32" at bounding box center [107, 54] width 25 height 12
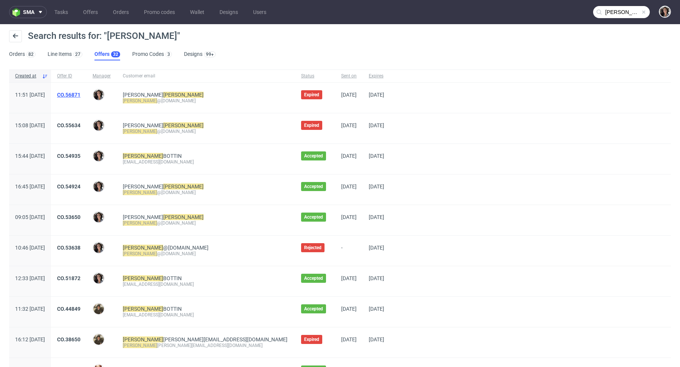
click at [80, 93] on link "CO.56871" at bounding box center [68, 95] width 23 height 6
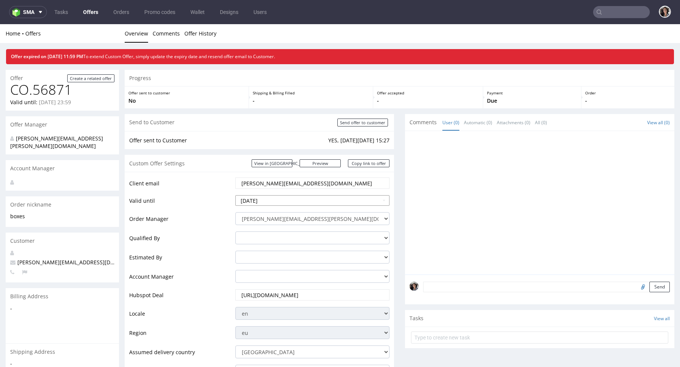
click at [296, 199] on input "2025-09-26" at bounding box center [312, 200] width 154 height 11
click at [267, 177] on td "30" at bounding box center [264, 177] width 11 height 11
type input "2025-09-30"
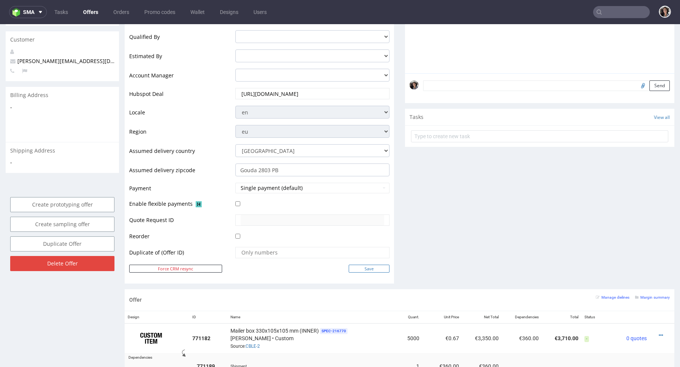
click at [365, 267] on input "Save" at bounding box center [368, 269] width 41 height 8
type input "In progress..."
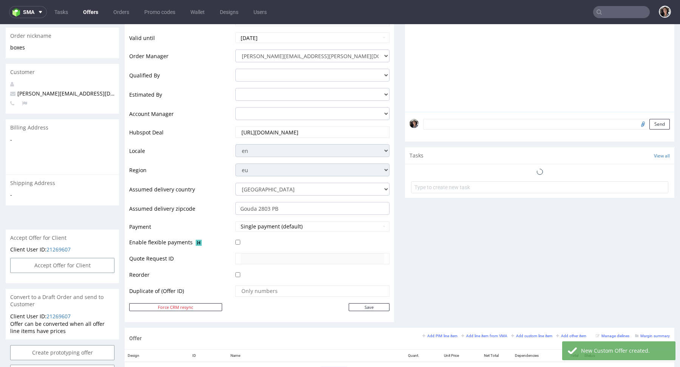
scroll to position [290, 0]
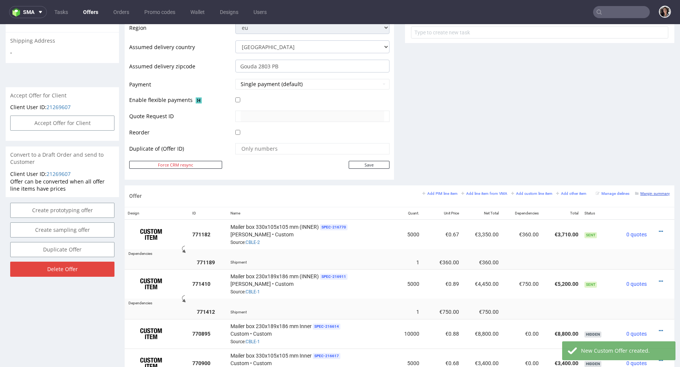
click at [650, 191] on small "Margin summary" at bounding box center [652, 193] width 35 height 4
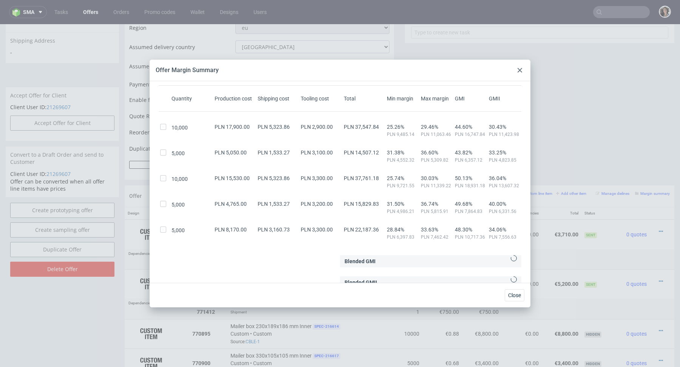
scroll to position [34, 0]
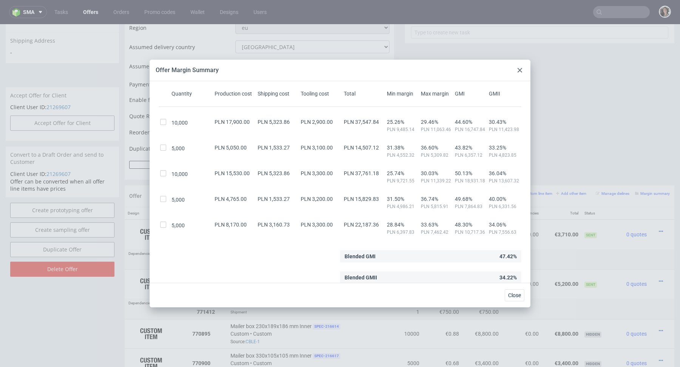
click at [520, 71] on use at bounding box center [519, 70] width 5 height 5
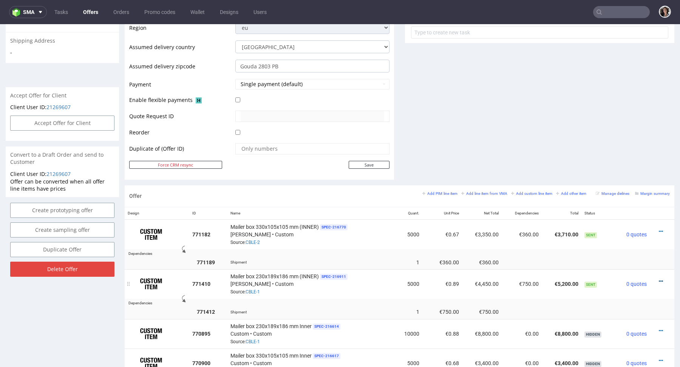
click at [658, 279] on icon at bounding box center [660, 281] width 4 height 5
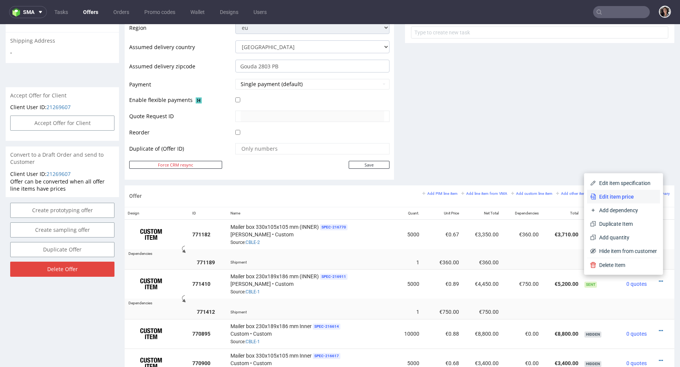
click at [621, 200] on span "Edit item price" at bounding box center [626, 197] width 61 height 8
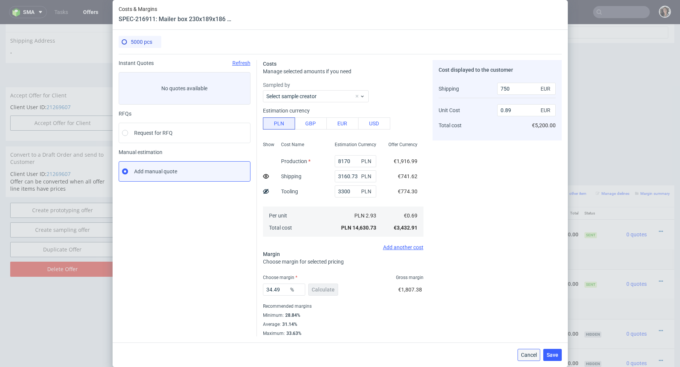
click at [529, 355] on span "Cancel" at bounding box center [529, 354] width 16 height 5
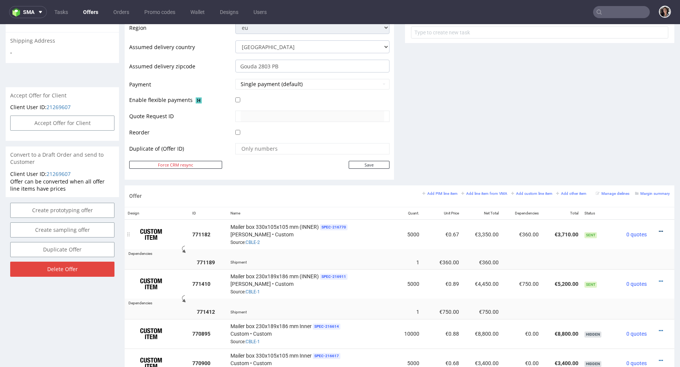
click at [658, 230] on icon at bounding box center [660, 231] width 4 height 5
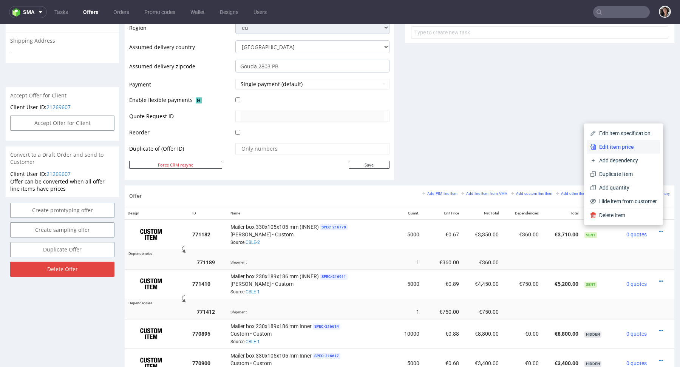
click at [610, 151] on li "Edit item price" at bounding box center [623, 147] width 73 height 14
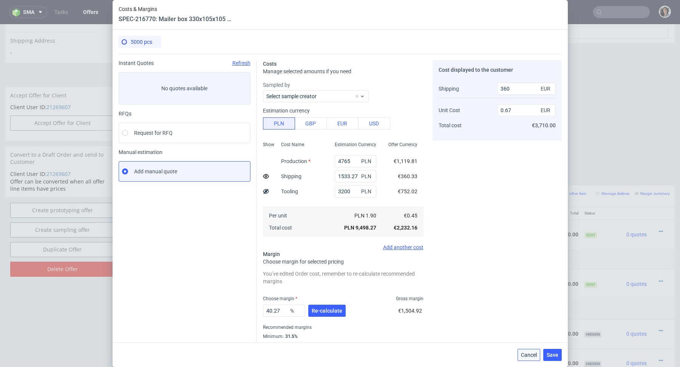
click at [524, 355] on span "Cancel" at bounding box center [529, 354] width 16 height 5
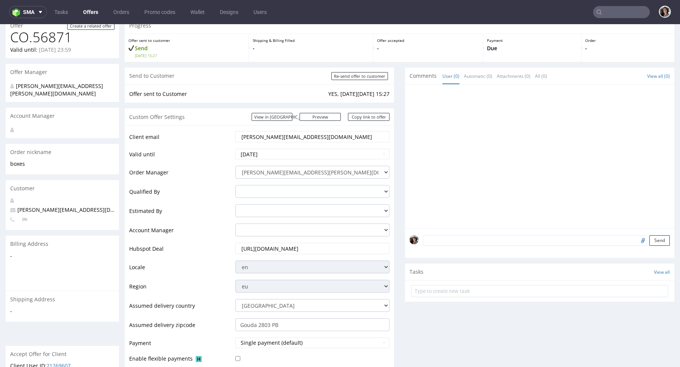
scroll to position [0, 0]
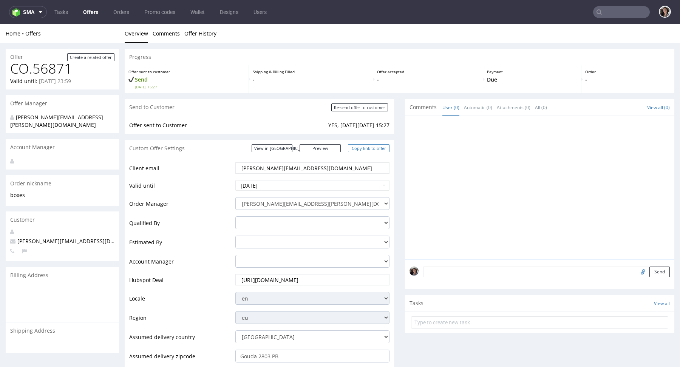
click at [377, 148] on link "Copy link to offer" at bounding box center [369, 148] width 42 height 8
click at [361, 107] on input "Re-send offer to customer" at bounding box center [359, 107] width 57 height 8
type input "In progress..."
click at [371, 146] on link "Copy link to offer" at bounding box center [369, 148] width 42 height 8
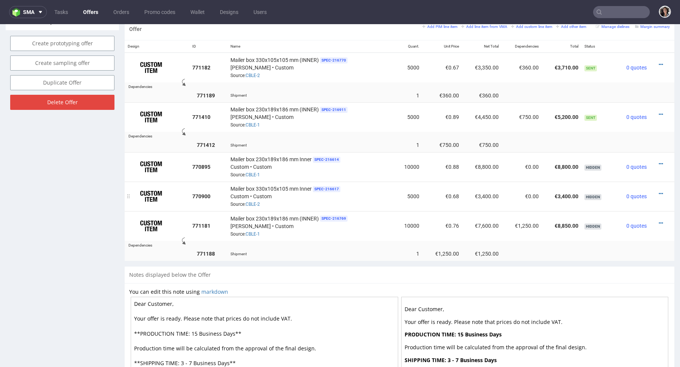
scroll to position [435, 0]
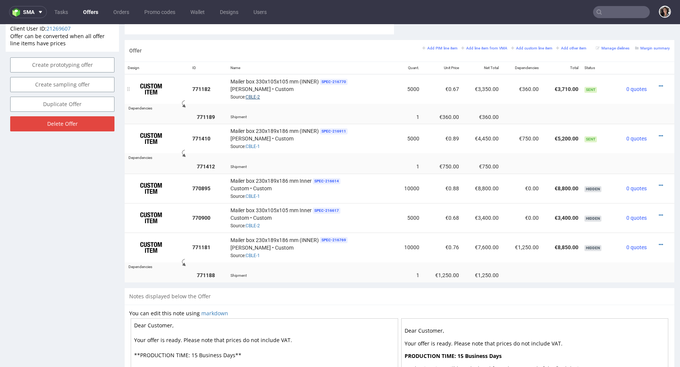
click at [252, 94] on link "CBLE-2" at bounding box center [252, 96] width 14 height 5
click at [258, 144] on link "CBLE-1" at bounding box center [252, 146] width 14 height 5
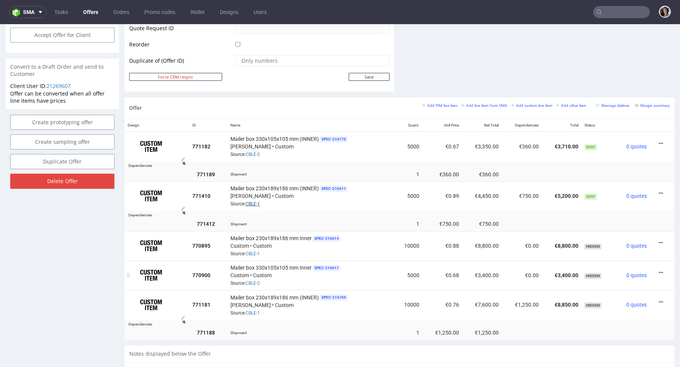
scroll to position [378, 0]
click at [254, 152] on link "CBLE-2" at bounding box center [252, 154] width 14 height 5
click at [658, 192] on icon at bounding box center [660, 193] width 4 height 5
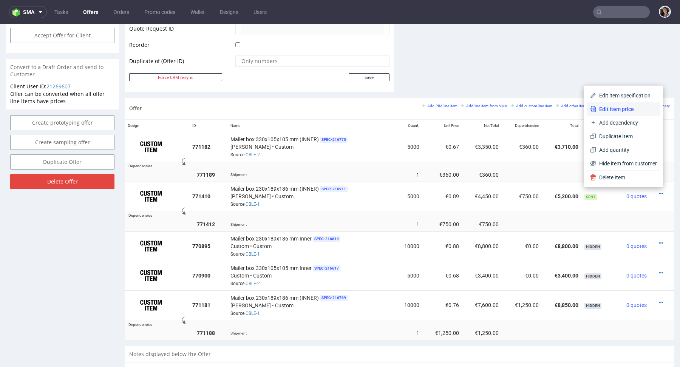
click at [611, 108] on span "Edit item price" at bounding box center [626, 109] width 61 height 8
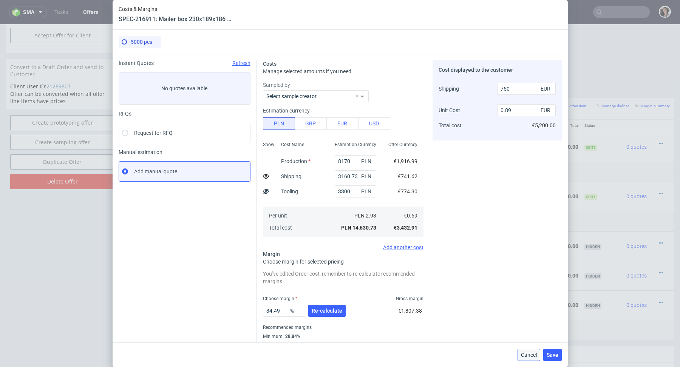
click at [533, 356] on span "Cancel" at bounding box center [529, 354] width 16 height 5
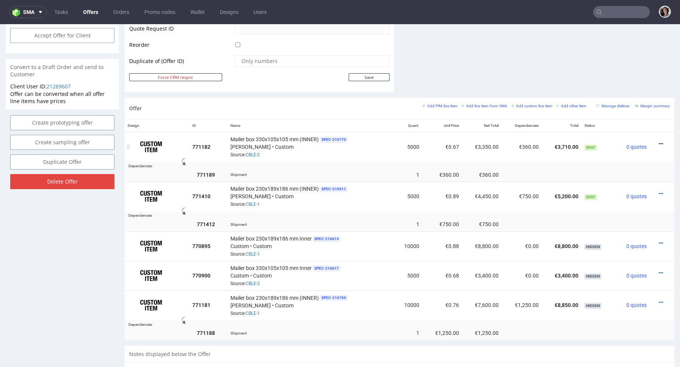
click at [658, 142] on icon at bounding box center [660, 143] width 4 height 5
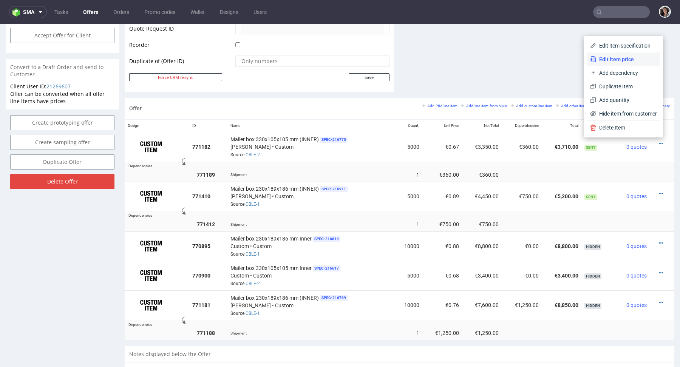
click at [609, 63] on li "Edit item price" at bounding box center [623, 59] width 73 height 14
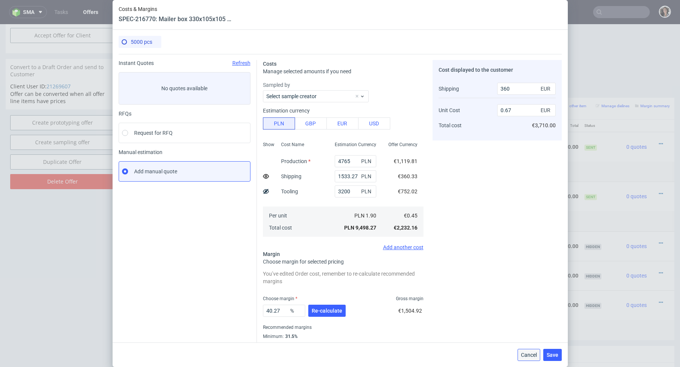
click at [526, 354] on span "Cancel" at bounding box center [529, 354] width 16 height 5
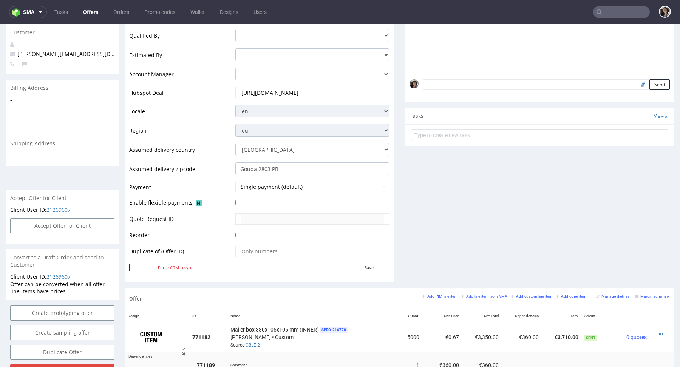
scroll to position [0, 0]
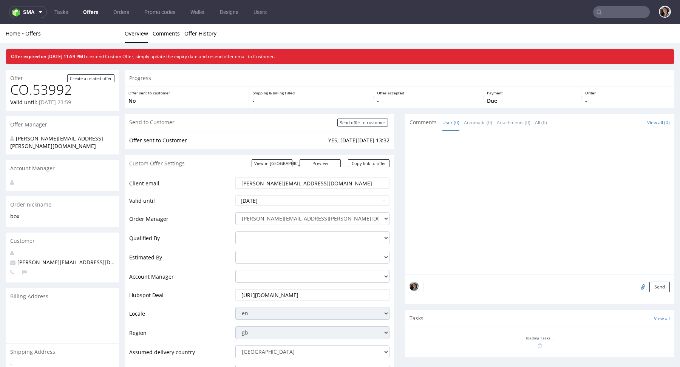
click at [91, 11] on link "Offers" at bounding box center [91, 12] width 24 height 12
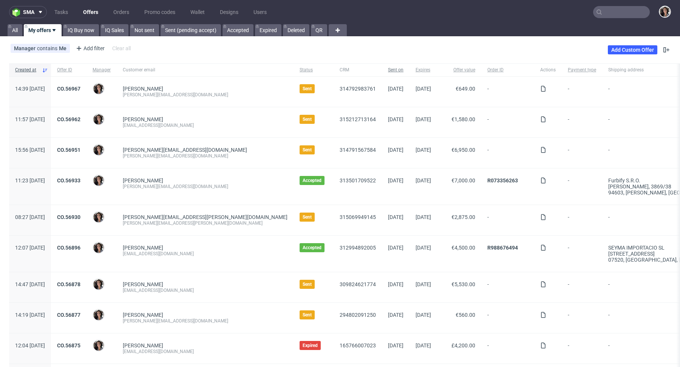
click at [388, 72] on span "Sent on" at bounding box center [395, 70] width 15 height 6
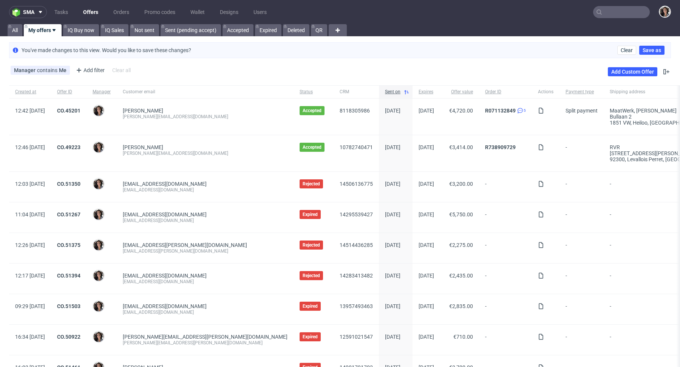
click at [82, 17] on link "Offers" at bounding box center [91, 12] width 24 height 12
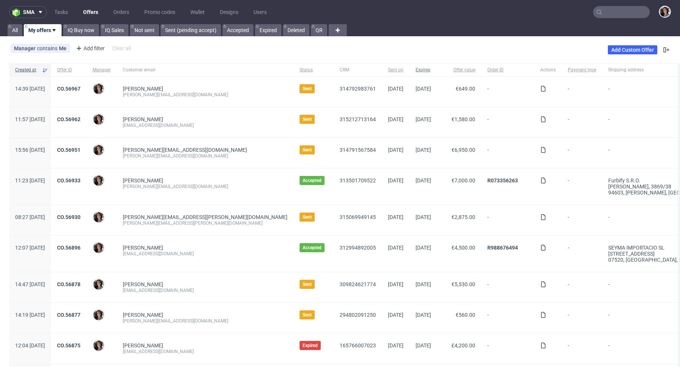
click at [424, 71] on span "Expires" at bounding box center [422, 70] width 15 height 6
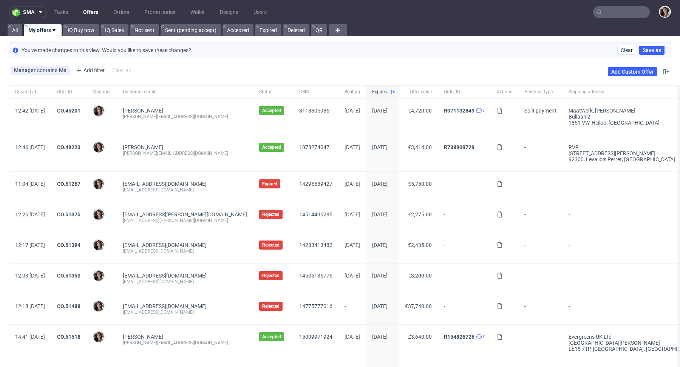
click at [338, 88] on div "Sent on" at bounding box center [352, 91] width 28 height 13
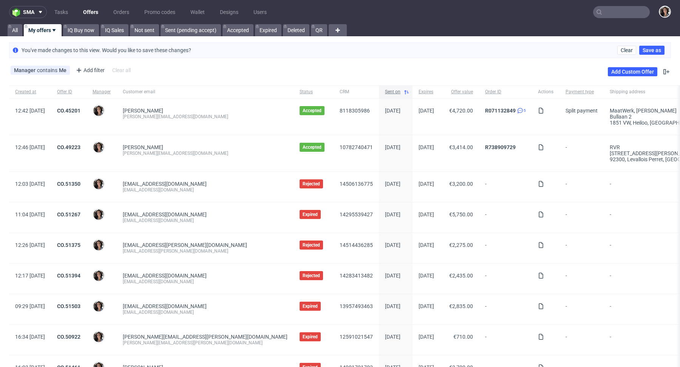
click at [385, 89] on span "Sent on" at bounding box center [392, 92] width 15 height 6
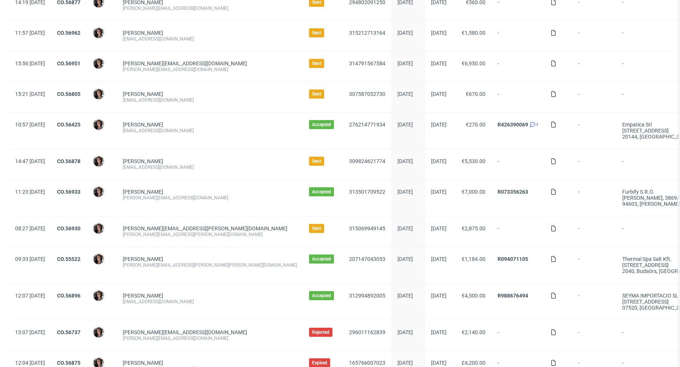
scroll to position [258, 0]
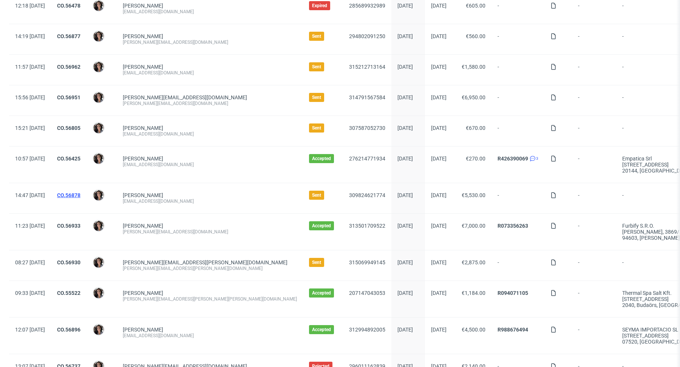
click at [80, 192] on link "CO.56878" at bounding box center [68, 195] width 23 height 6
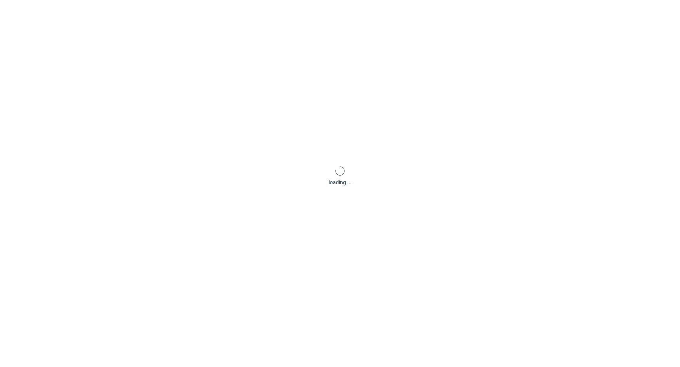
scroll to position [2, 0]
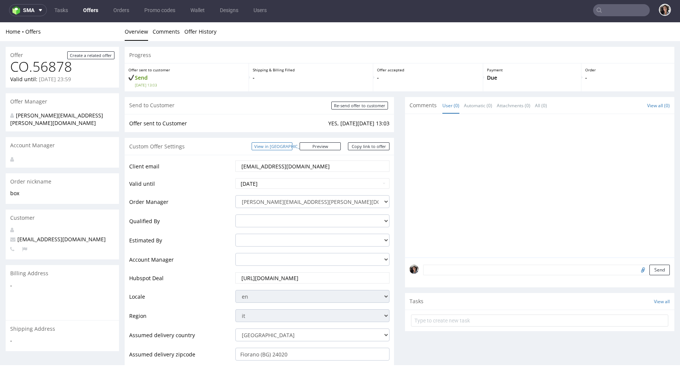
click at [289, 145] on link "View in [GEOGRAPHIC_DATA]" at bounding box center [271, 146] width 41 height 8
click at [368, 105] on input "Re-send offer to customer" at bounding box center [359, 106] width 57 height 8
type input "In progress..."
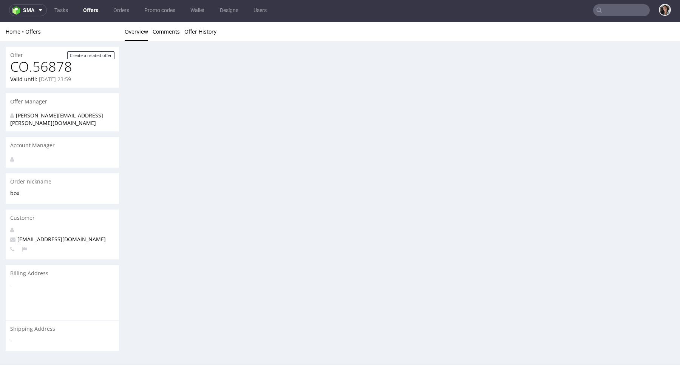
scroll to position [0, 0]
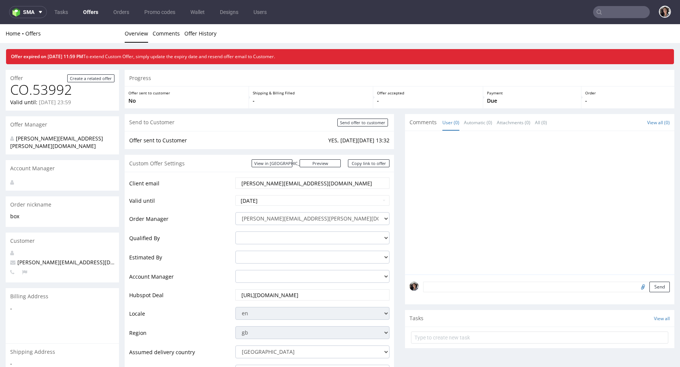
click at [85, 11] on link "Offers" at bounding box center [91, 12] width 24 height 12
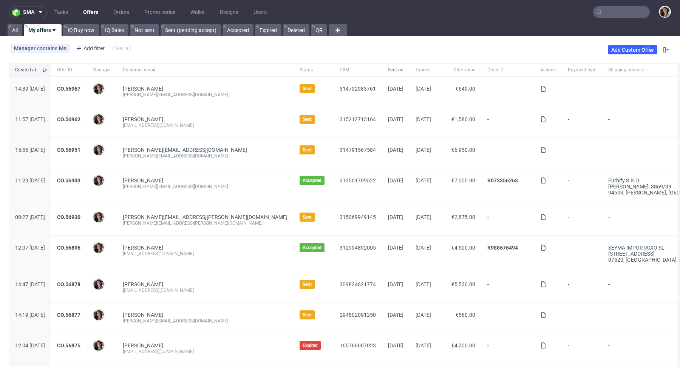
click at [388, 68] on span "Sent on" at bounding box center [395, 70] width 15 height 6
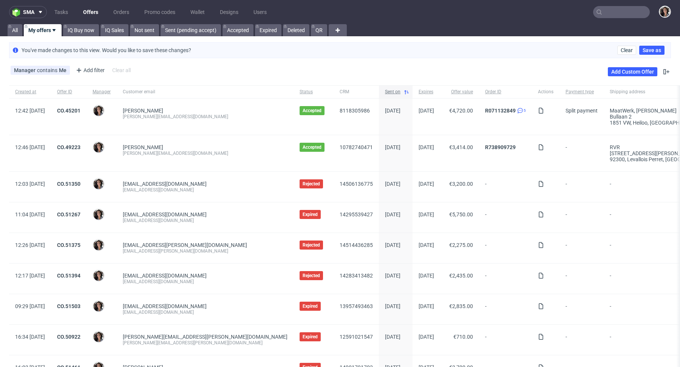
click at [385, 89] on span "Sent on" at bounding box center [392, 92] width 15 height 6
